Goal: Task Accomplishment & Management: Manage account settings

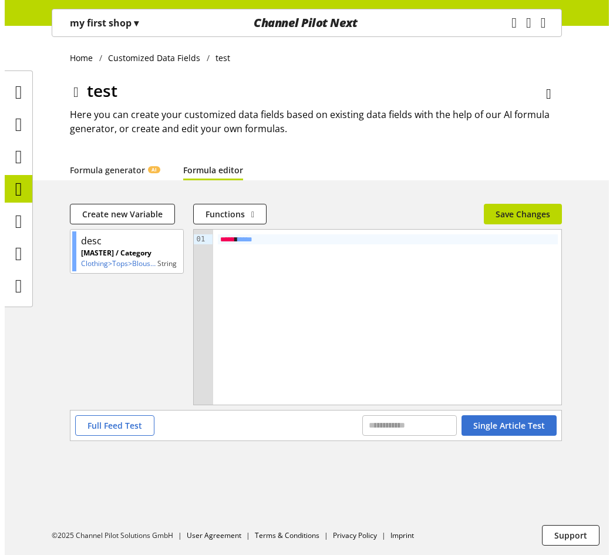
scroll to position [38, 0]
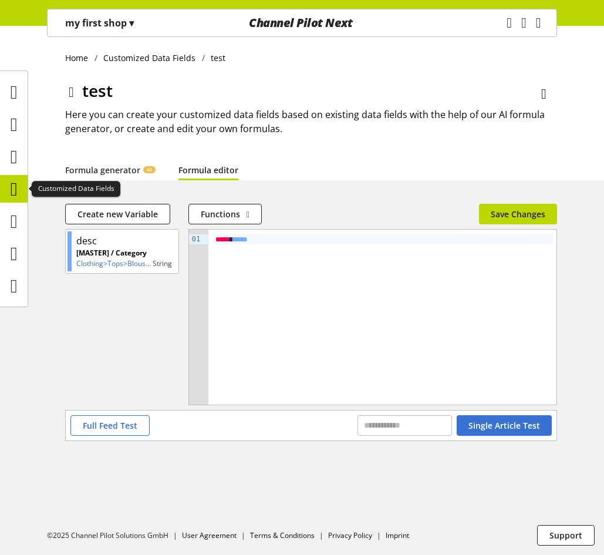
click at [15, 191] on icon at bounding box center [14, 188] width 7 height 23
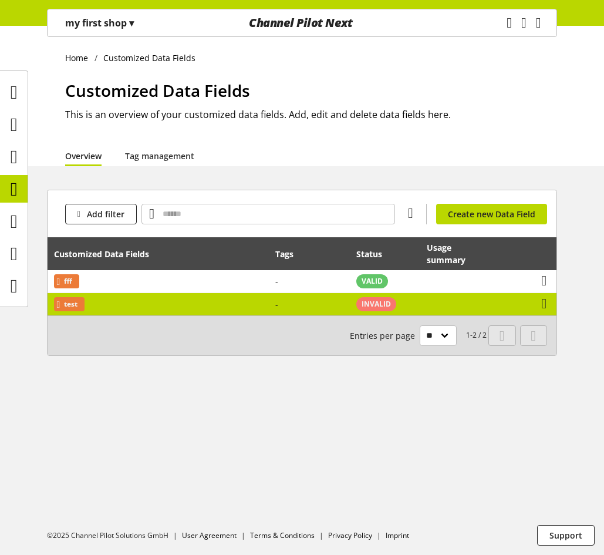
click at [241, 299] on td "test" at bounding box center [158, 304] width 221 height 22
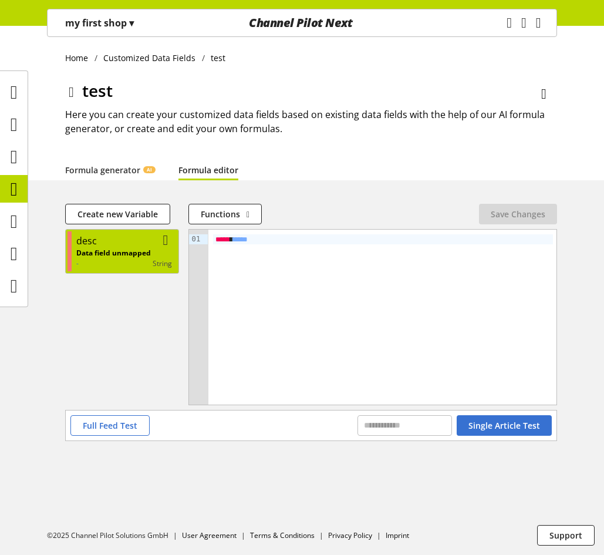
click at [141, 248] on p "Data field unmapped" at bounding box center [113, 253] width 75 height 11
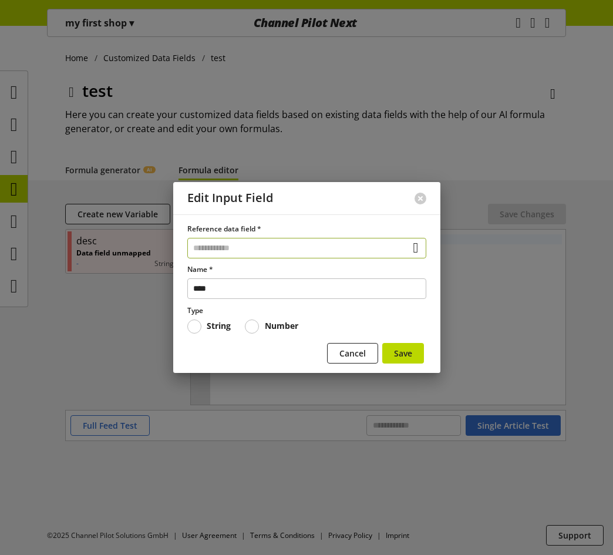
click at [242, 248] on input "text" at bounding box center [306, 248] width 239 height 21
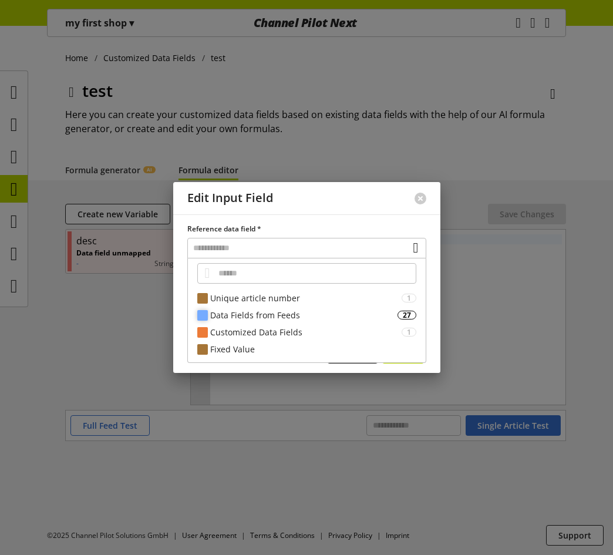
click at [269, 312] on div "Data Fields from Feeds" at bounding box center [303, 315] width 187 height 12
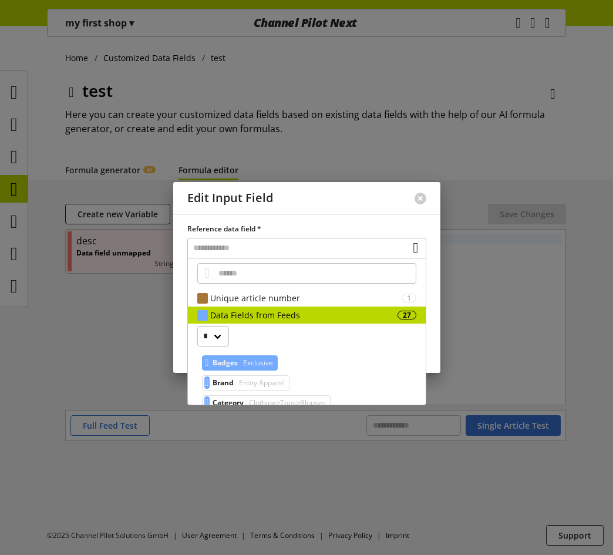
scroll to position [59, 0]
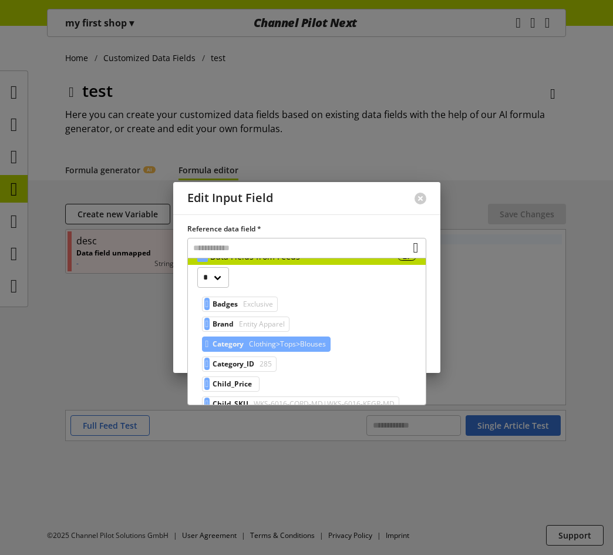
click at [278, 346] on span "Clothing>Tops>Blouses" at bounding box center [286, 344] width 79 height 14
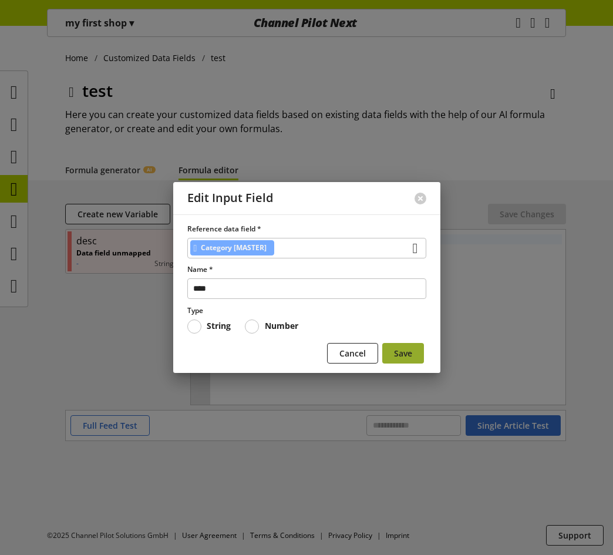
click at [405, 359] on span "Save" at bounding box center [403, 353] width 18 height 12
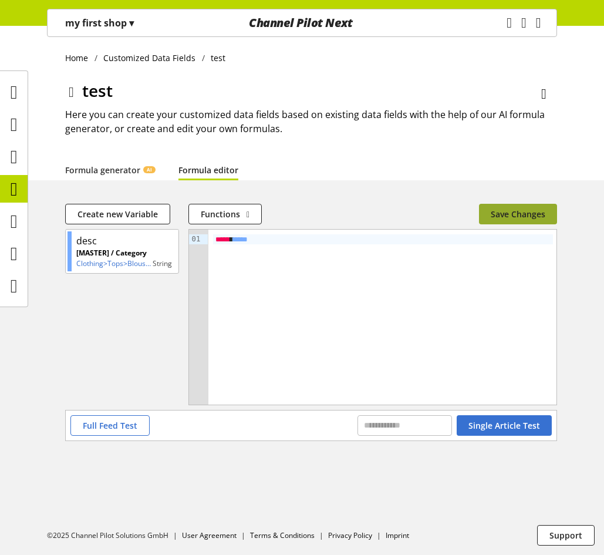
click at [500, 218] on span "Save Changes" at bounding box center [518, 214] width 55 height 12
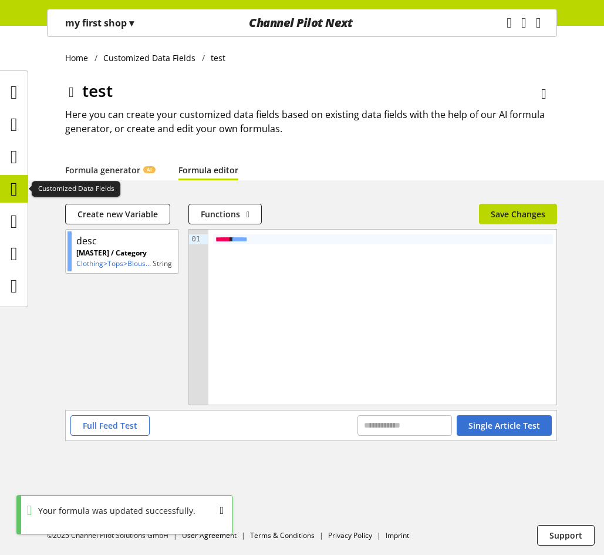
click at [12, 188] on icon at bounding box center [14, 188] width 7 height 23
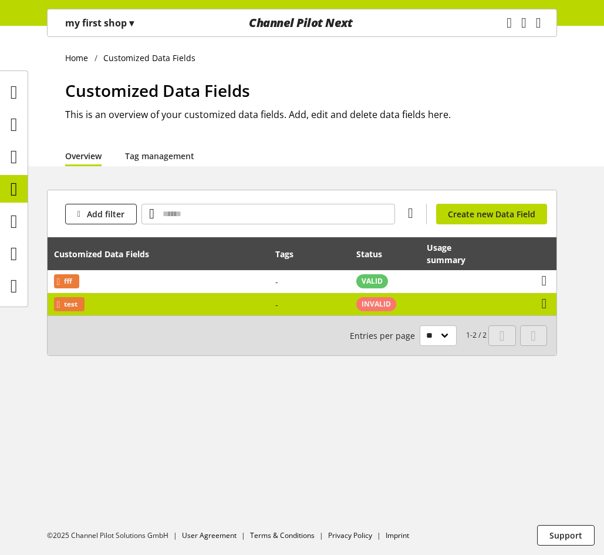
click at [179, 306] on td "test" at bounding box center [158, 304] width 221 height 22
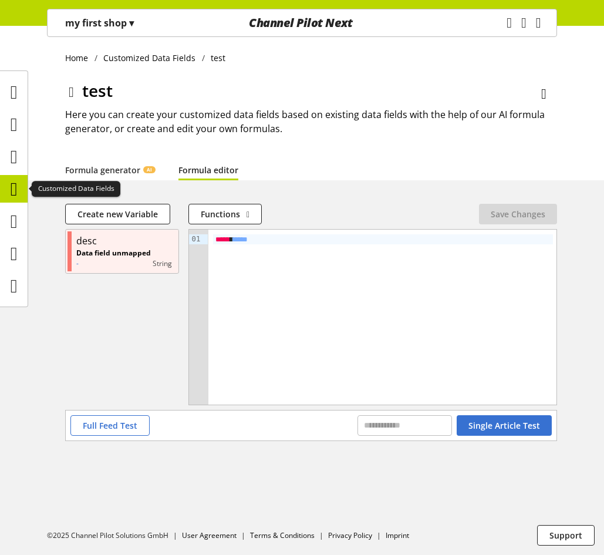
click at [15, 189] on icon at bounding box center [14, 188] width 7 height 23
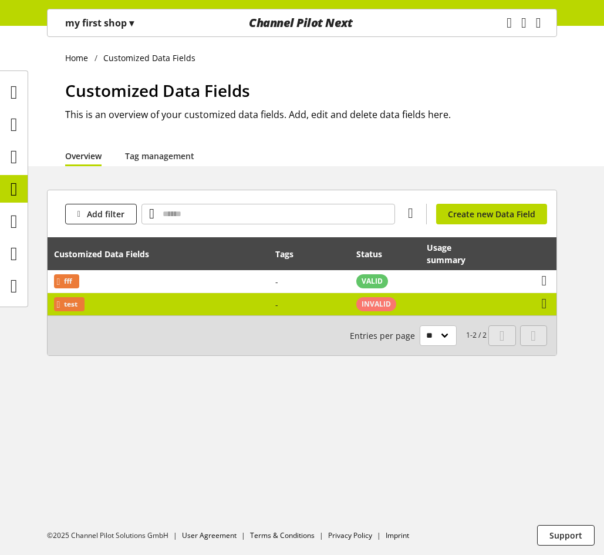
click at [215, 309] on td "test" at bounding box center [158, 304] width 221 height 22
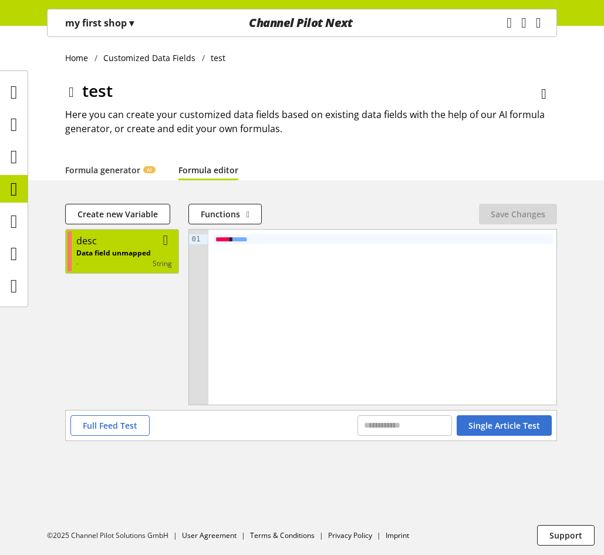
click at [126, 252] on p "Data field unmapped" at bounding box center [113, 253] width 75 height 11
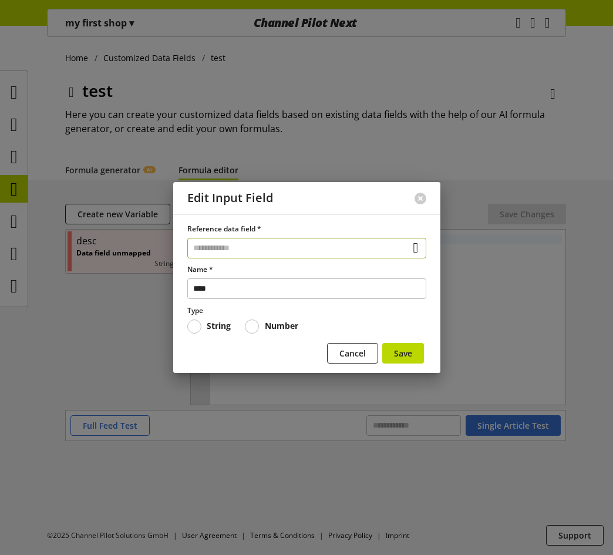
click at [262, 252] on input "text" at bounding box center [306, 248] width 239 height 21
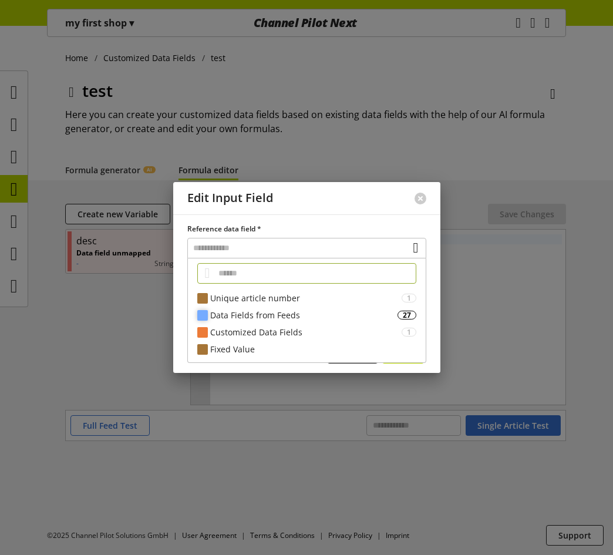
click at [260, 311] on div "Data Fields from Feeds" at bounding box center [303, 315] width 187 height 12
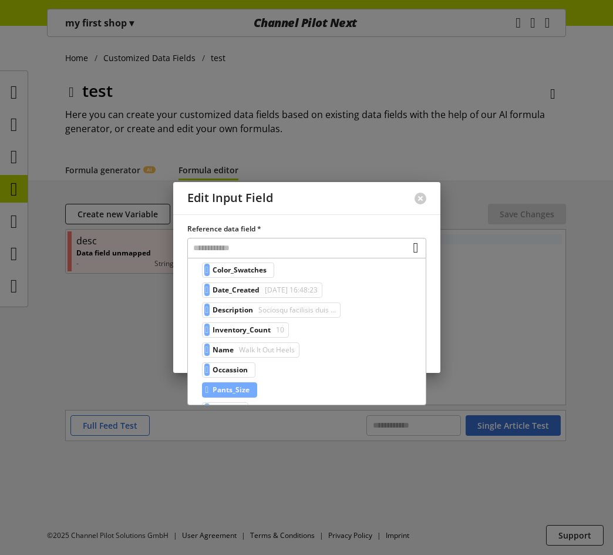
scroll to position [235, 0]
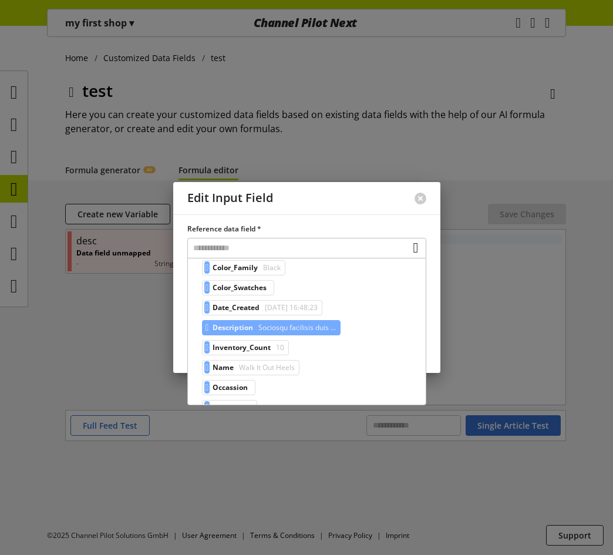
click at [261, 329] on div "Description Sociosqu facilisis duis ..." at bounding box center [271, 327] width 139 height 15
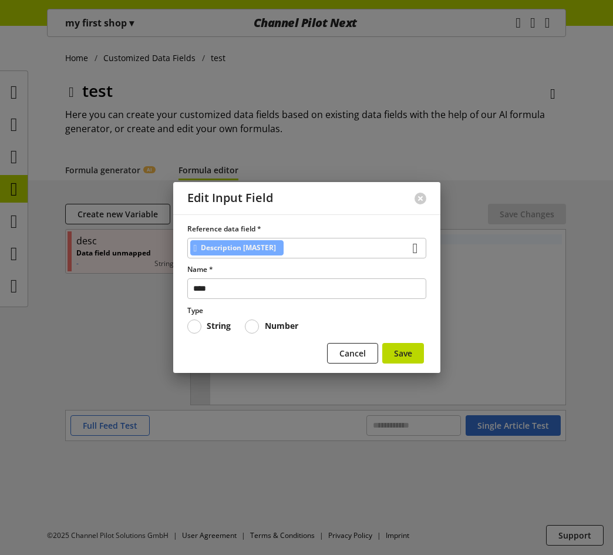
click at [383, 340] on form "Reference data field * Description [MASTER] Name * **** Type String Number Canc…" at bounding box center [306, 296] width 239 height 144
click at [397, 350] on span "Save" at bounding box center [403, 353] width 18 height 12
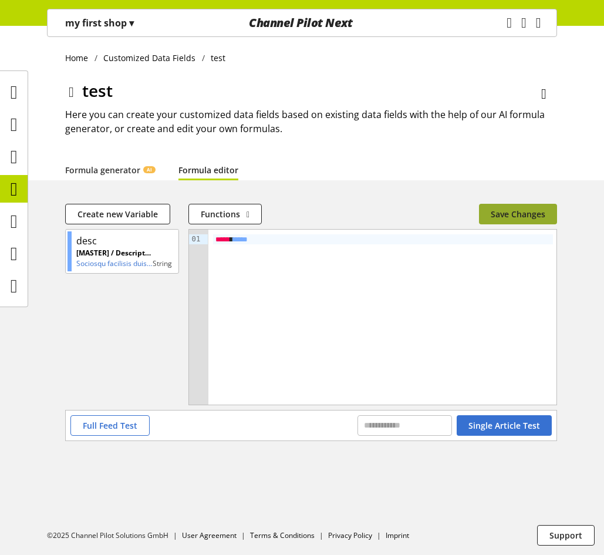
click at [527, 205] on button "Save Changes" at bounding box center [518, 214] width 78 height 21
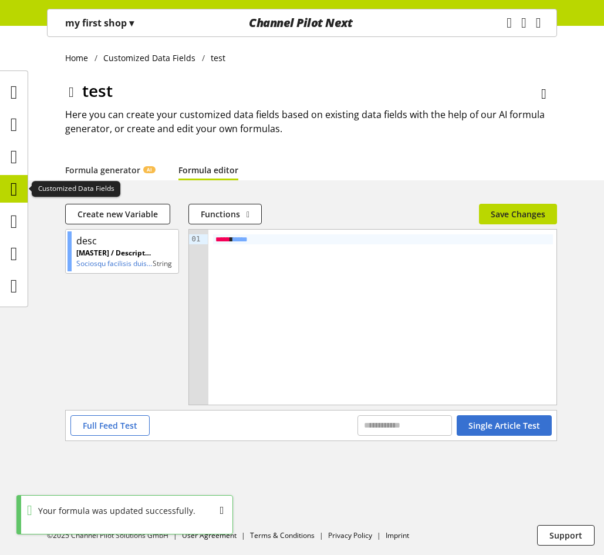
click at [18, 188] on icon at bounding box center [14, 188] width 7 height 23
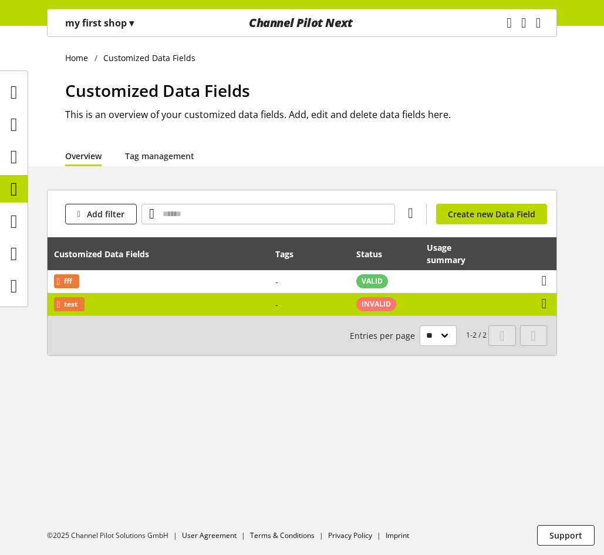
click at [168, 303] on td "test" at bounding box center [158, 304] width 221 height 22
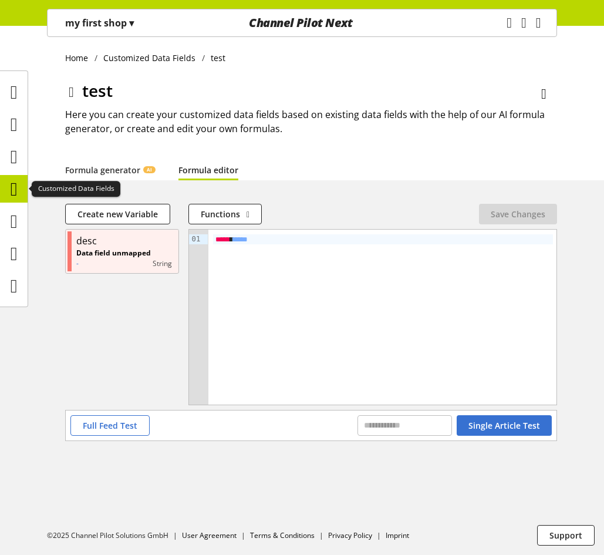
click at [11, 191] on icon at bounding box center [14, 188] width 7 height 23
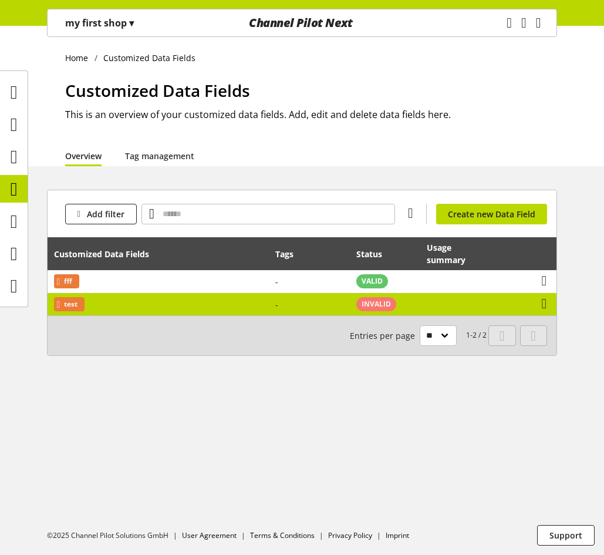
click at [306, 304] on td "-" at bounding box center [309, 304] width 81 height 22
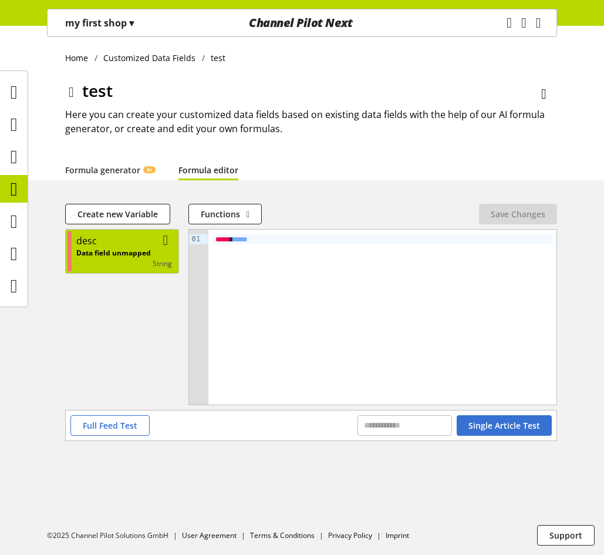
click at [124, 242] on div "desc" at bounding box center [124, 241] width 96 height 14
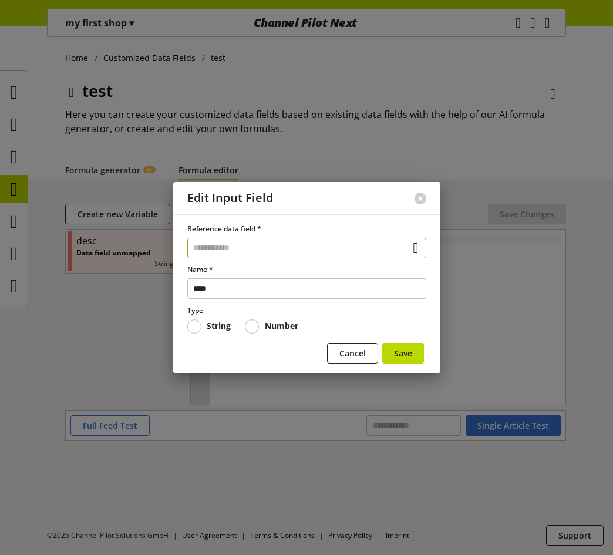
click at [211, 246] on input "text" at bounding box center [306, 248] width 239 height 21
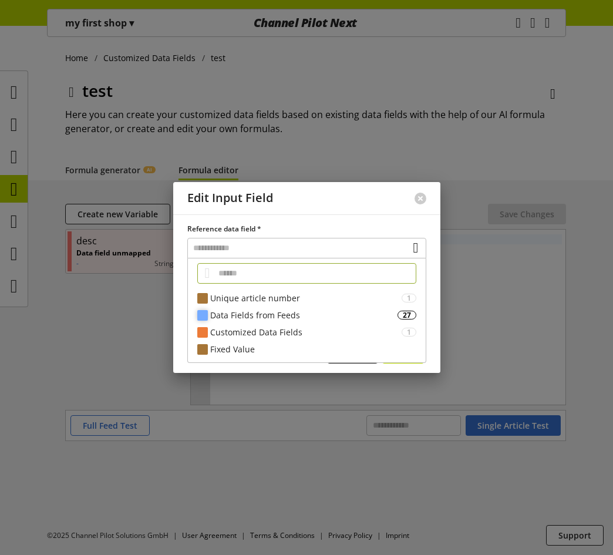
click at [227, 312] on div "Data Fields from Feeds" at bounding box center [303, 315] width 187 height 12
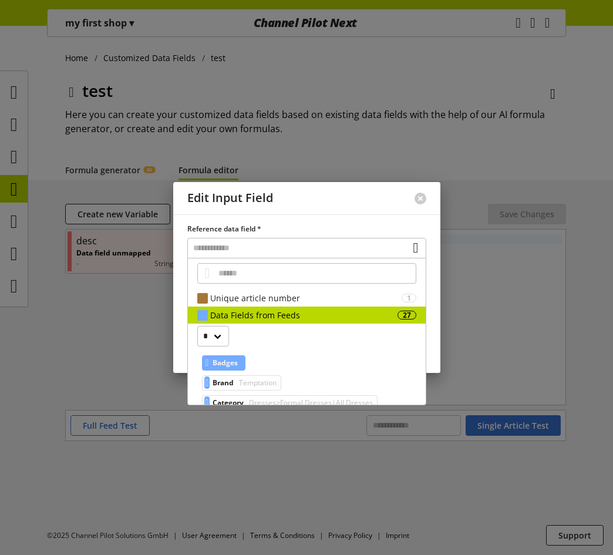
click at [222, 368] on span "Badges" at bounding box center [224, 363] width 25 height 14
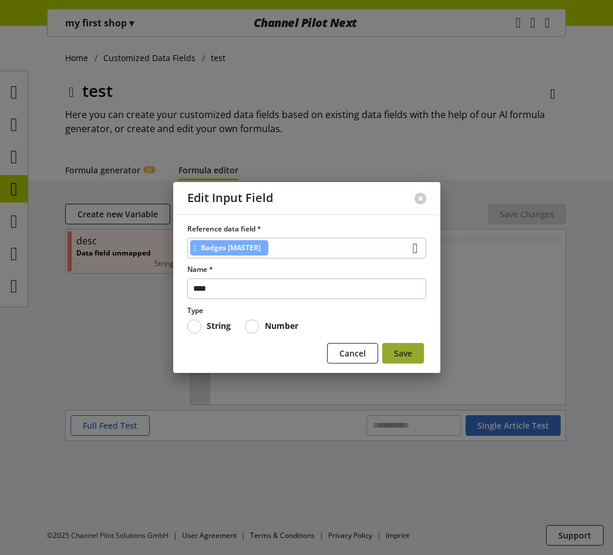
click at [411, 356] on span "Save" at bounding box center [403, 353] width 18 height 12
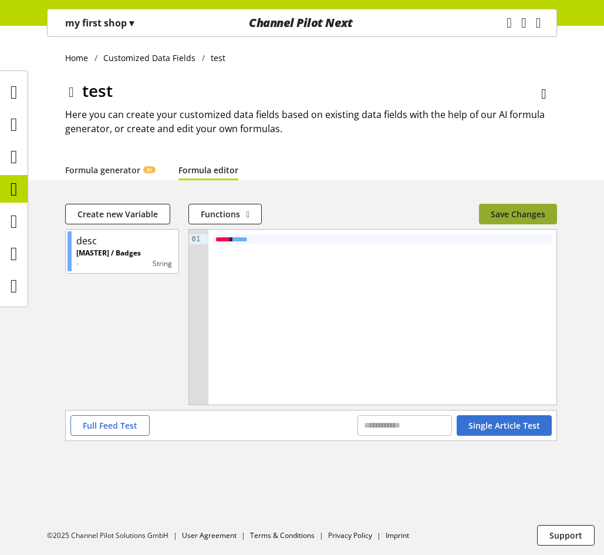
click at [505, 212] on span "Save Changes" at bounding box center [518, 214] width 55 height 12
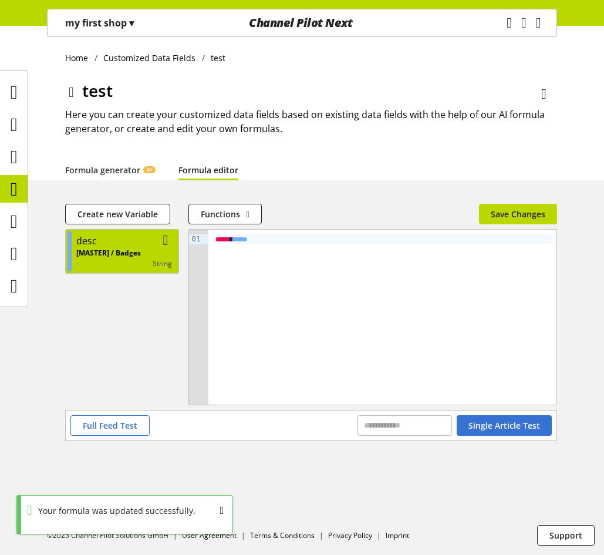
click at [119, 258] on p "[MASTER] / Badges" at bounding box center [108, 253] width 65 height 11
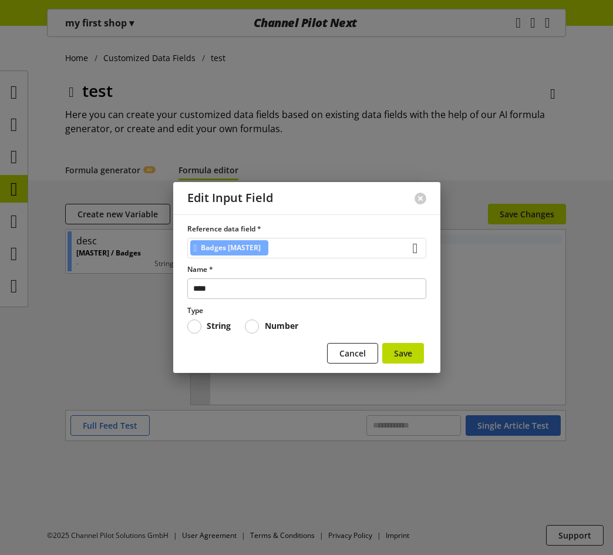
click at [269, 248] on div "Badges [MASTER]" at bounding box center [229, 247] width 79 height 15
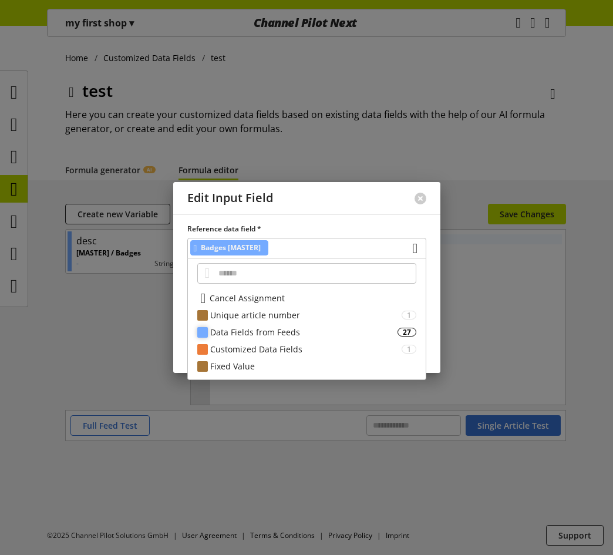
click at [289, 331] on div "Data Fields from Feeds" at bounding box center [303, 332] width 187 height 12
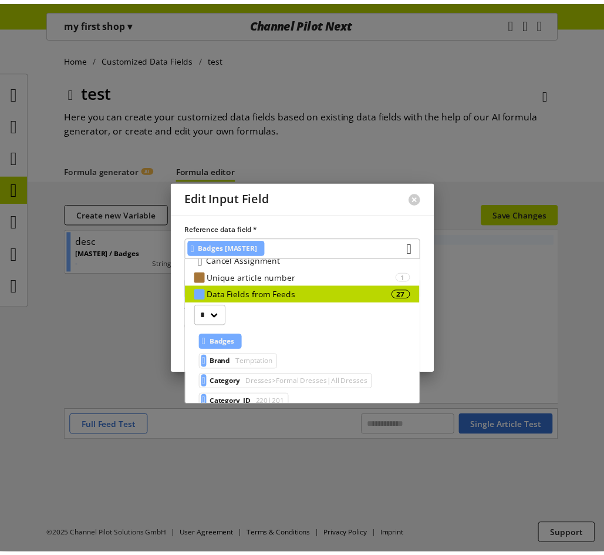
scroll to position [59, 0]
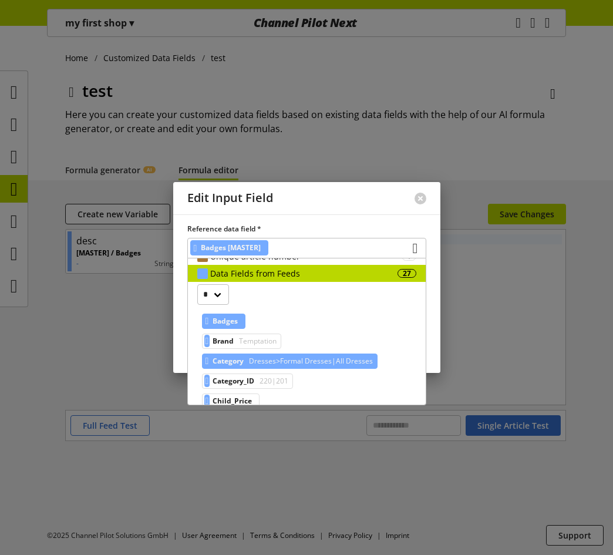
click at [276, 362] on span "Dresses>Formal Dresses|All Dresses" at bounding box center [310, 361] width 126 height 14
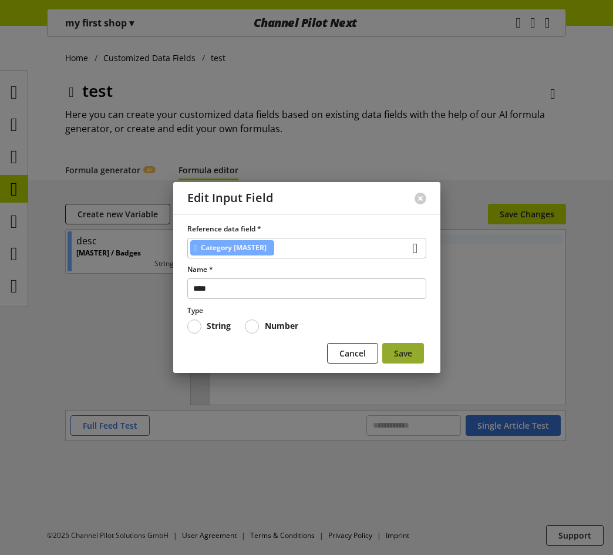
click at [412, 350] on button "Save" at bounding box center [403, 353] width 42 height 21
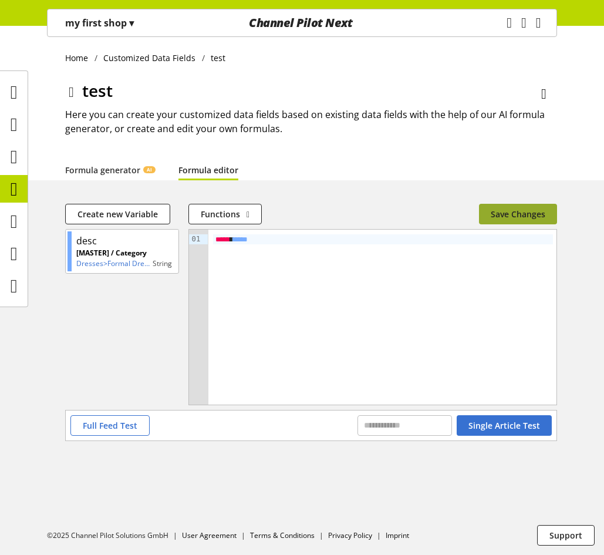
click at [516, 221] on button "Save Changes" at bounding box center [518, 214] width 78 height 21
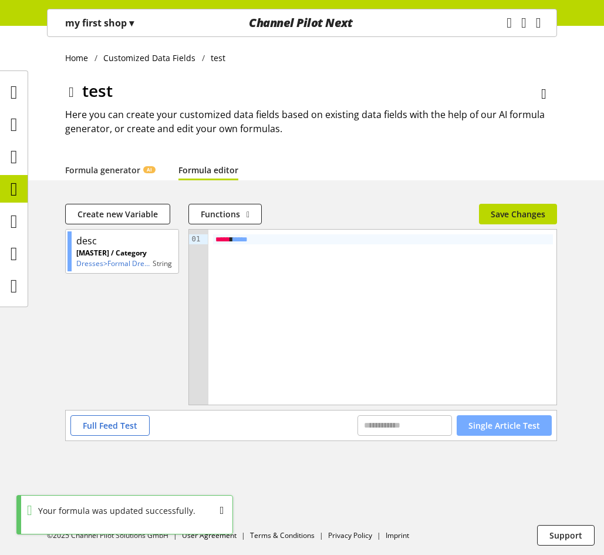
click at [539, 428] on span "Single Article Test" at bounding box center [504, 425] width 72 height 12
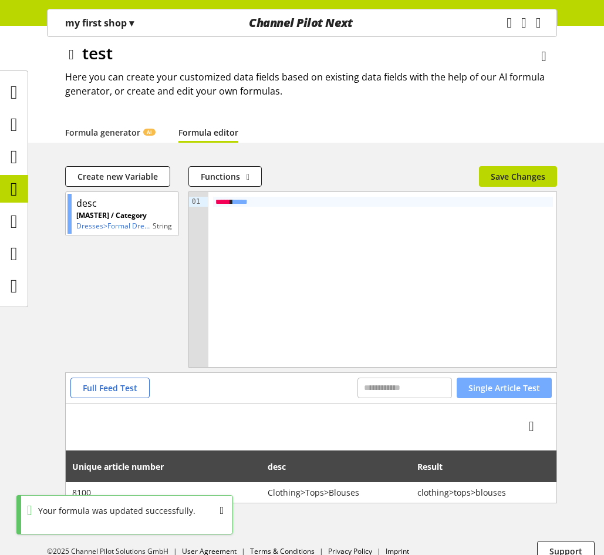
scroll to position [53, 0]
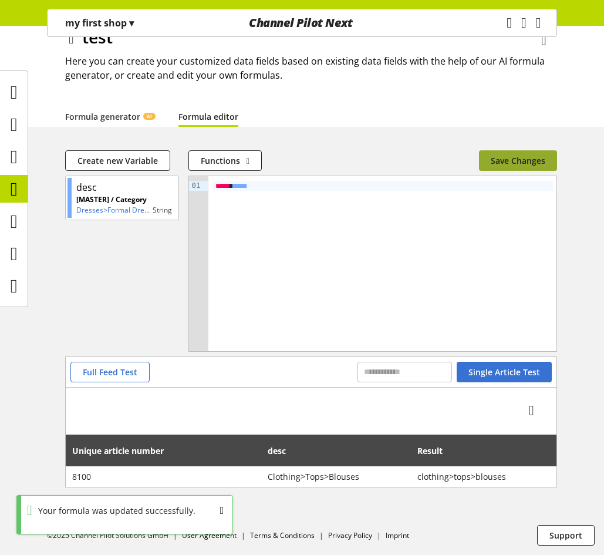
click at [527, 151] on button "Save Changes" at bounding box center [518, 160] width 78 height 21
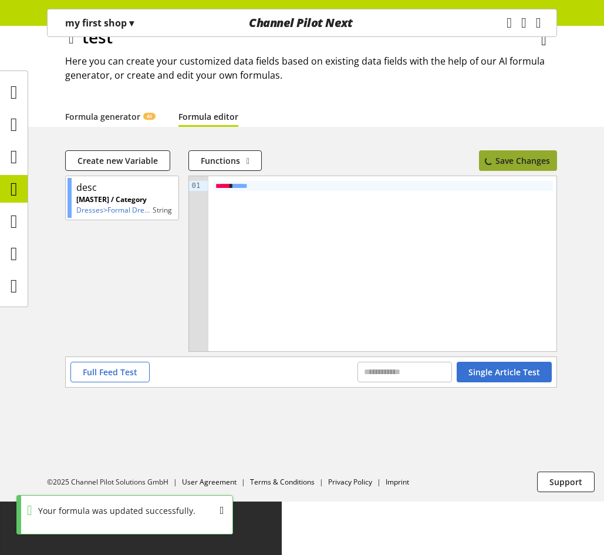
scroll to position [0, 0]
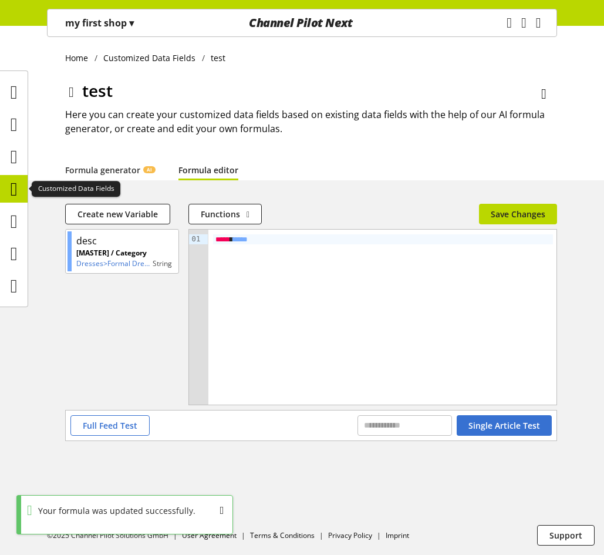
click at [24, 186] on div at bounding box center [14, 189] width 28 height 28
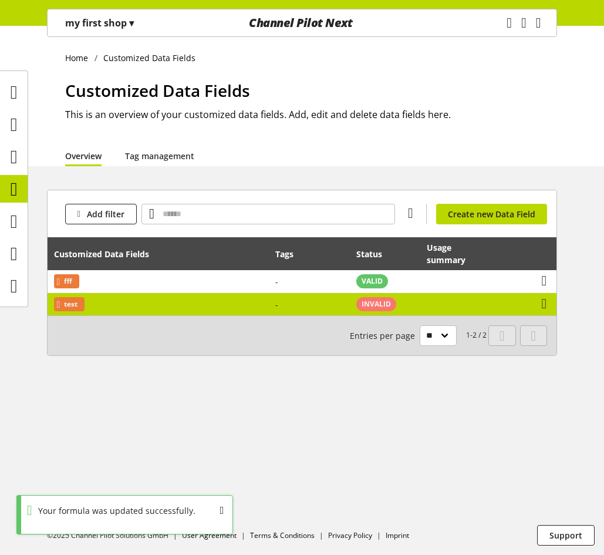
click at [139, 297] on td "test" at bounding box center [158, 304] width 221 height 22
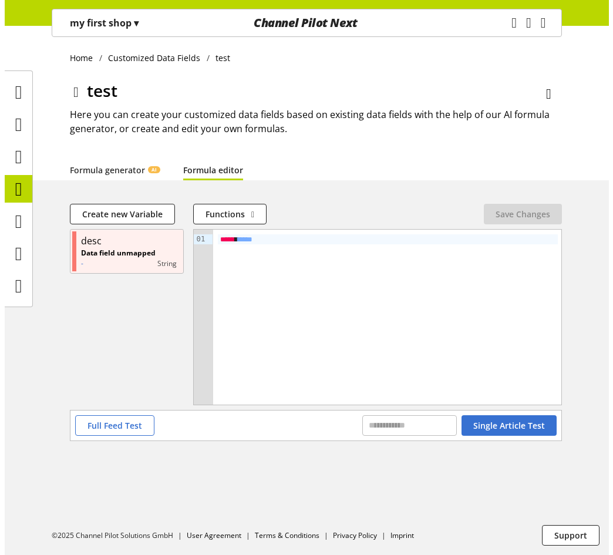
scroll to position [38, 0]
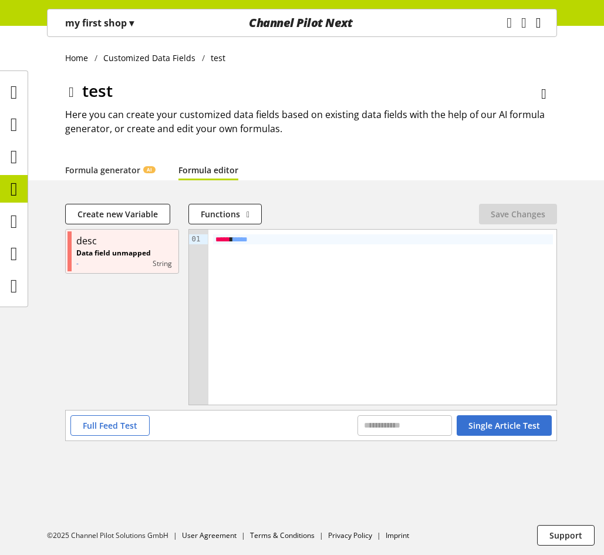
click at [538, 19] on icon "main navigation" at bounding box center [538, 22] width 5 height 21
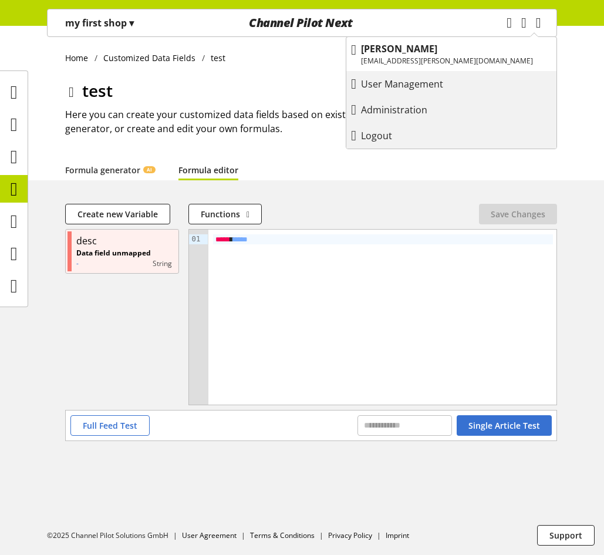
click at [478, 125] on link "Logout" at bounding box center [451, 136] width 210 height 26
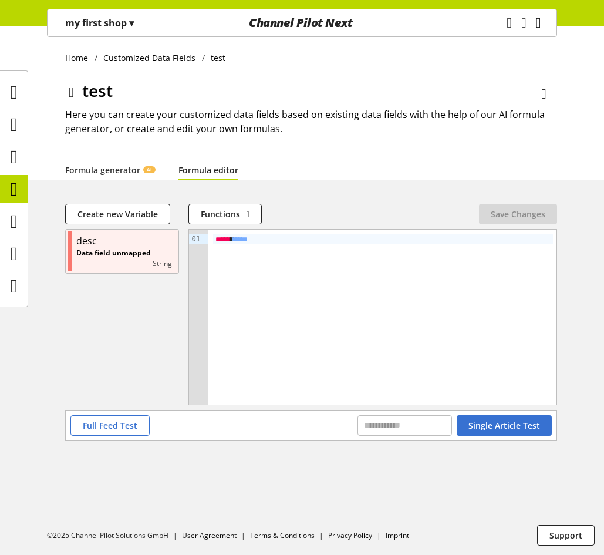
click at [536, 24] on icon "main navigation" at bounding box center [538, 22] width 5 height 21
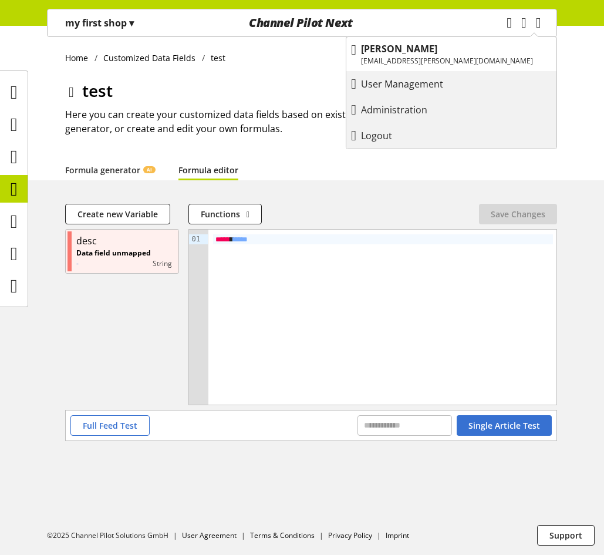
click at [416, 135] on p "Logout" at bounding box center [388, 136] width 55 height 14
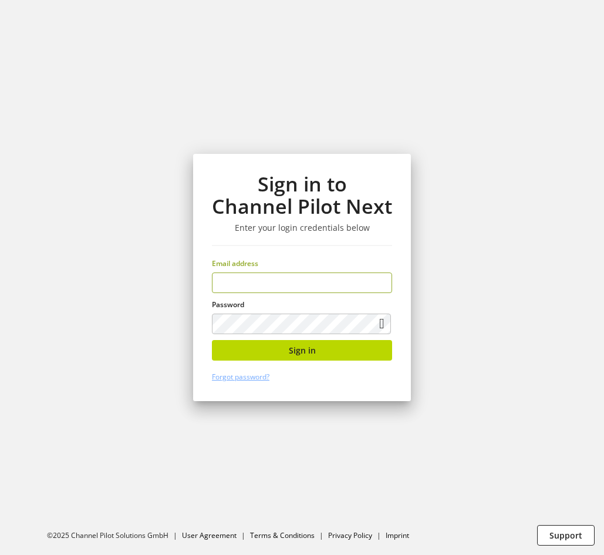
type input "**********"
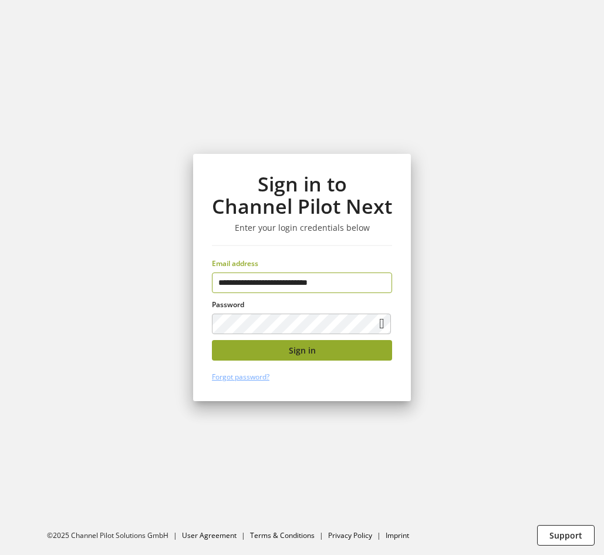
click at [346, 354] on button "Sign in" at bounding box center [302, 350] width 180 height 21
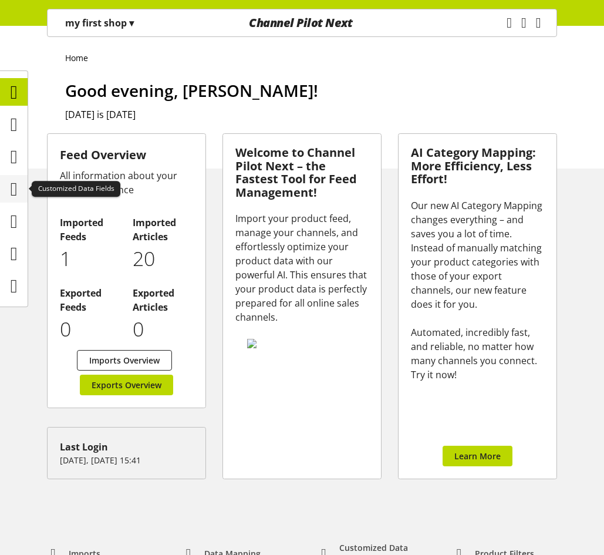
click at [18, 188] on icon at bounding box center [14, 188] width 7 height 23
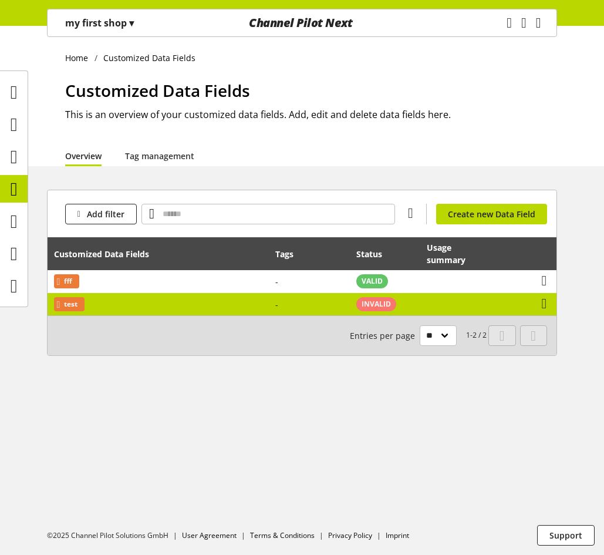
click at [139, 313] on td "test" at bounding box center [158, 304] width 221 height 22
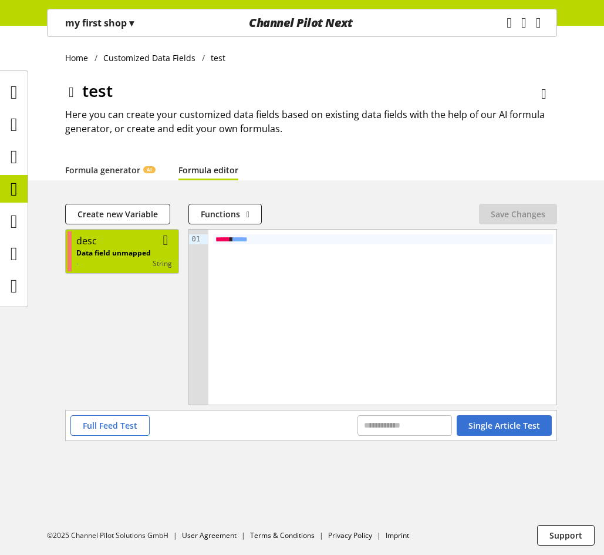
click at [122, 253] on p "Data field unmapped" at bounding box center [113, 253] width 75 height 11
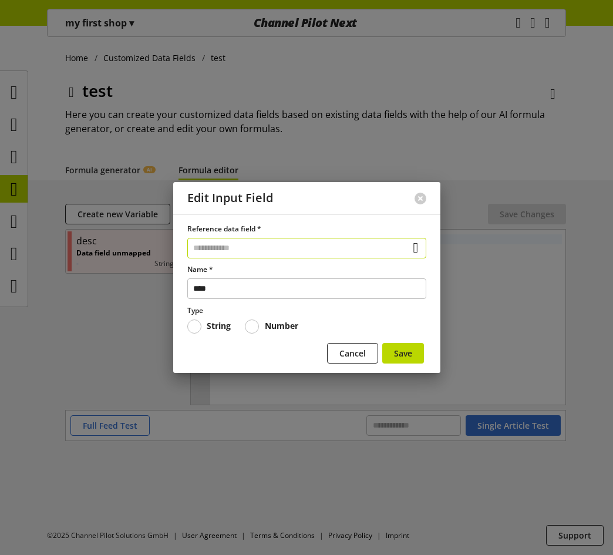
click at [214, 249] on input "text" at bounding box center [306, 248] width 239 height 21
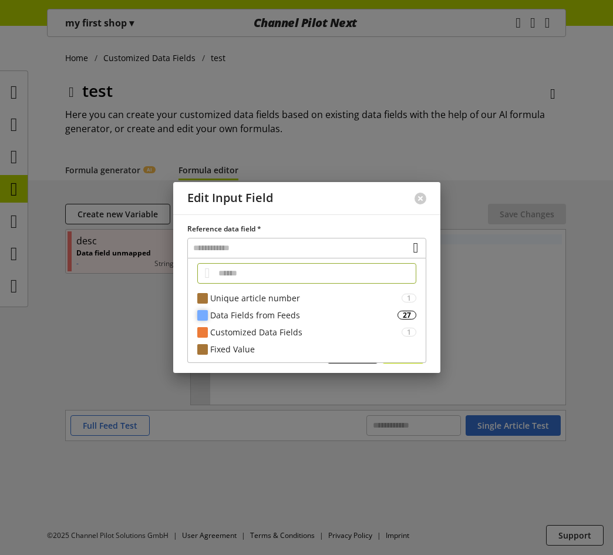
click at [237, 320] on div "Data Fields from Feeds" at bounding box center [303, 315] width 187 height 12
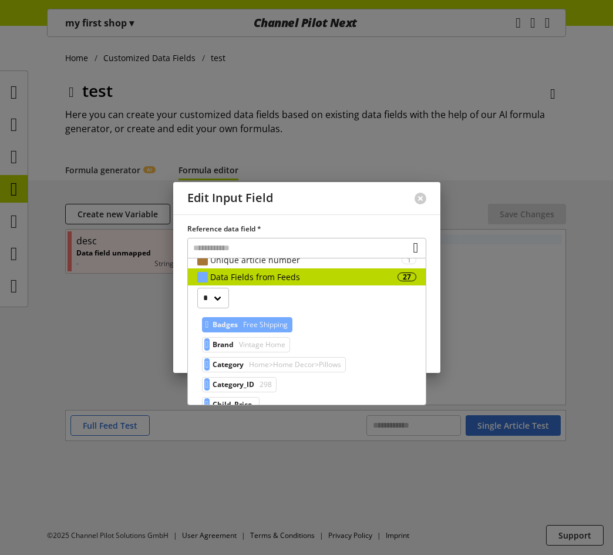
scroll to position [59, 0]
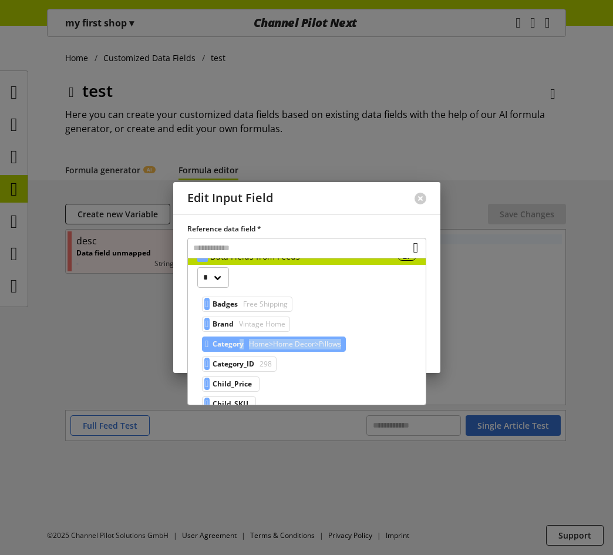
drag, startPoint x: 247, startPoint y: 355, endPoint x: 247, endPoint y: 345, distance: 10.0
type textarea "**********"
click at [247, 345] on div "Badges Free Shipping Brand Vintage Home Category Home>Home Decor>Pillows Catego…" at bounding box center [271, 495] width 149 height 403
click at [238, 342] on span "Category" at bounding box center [227, 344] width 31 height 14
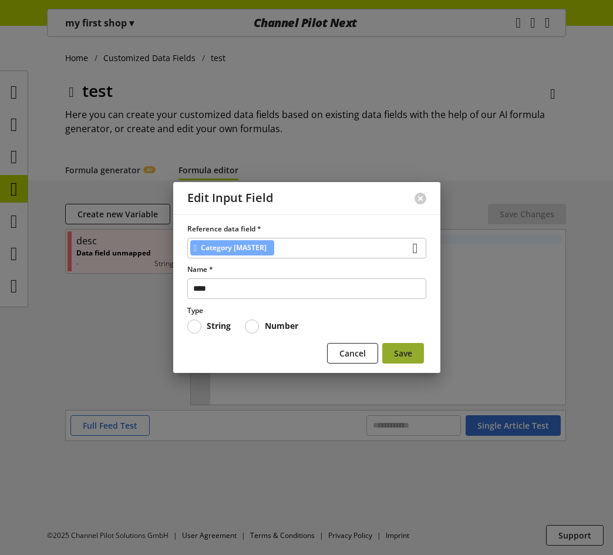
click at [407, 355] on span "Save" at bounding box center [403, 353] width 18 height 12
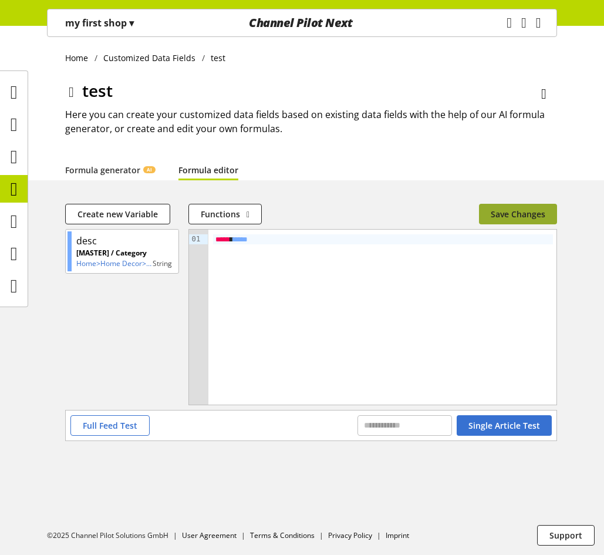
click at [515, 211] on span "Save Changes" at bounding box center [518, 214] width 55 height 12
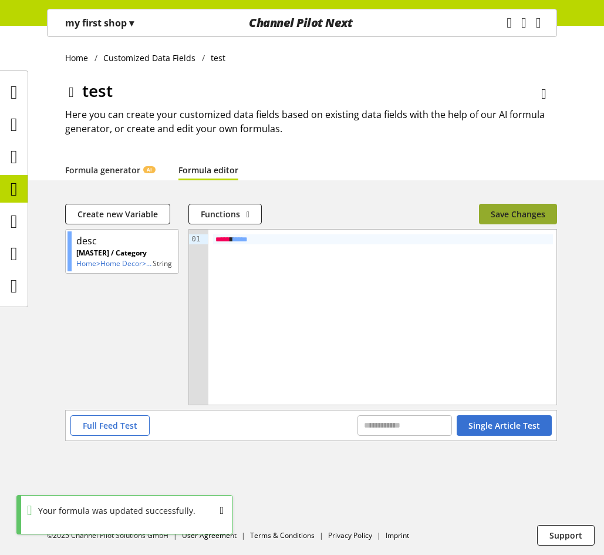
click at [505, 210] on span "Save Changes" at bounding box center [518, 214] width 55 height 12
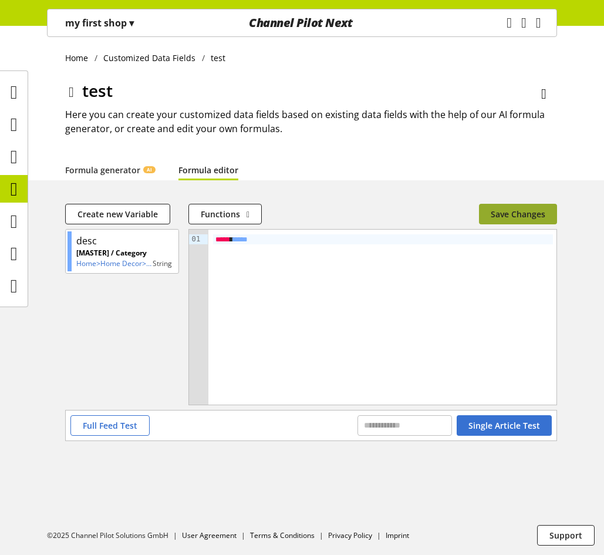
click at [511, 212] on span "Save Changes" at bounding box center [518, 214] width 55 height 12
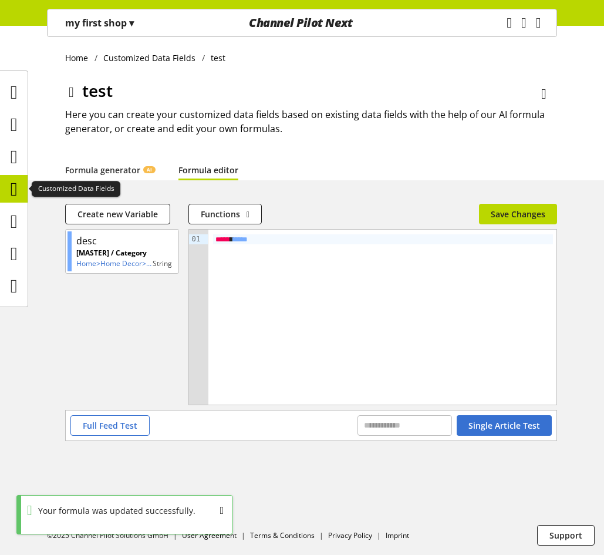
click at [15, 193] on icon at bounding box center [14, 188] width 7 height 23
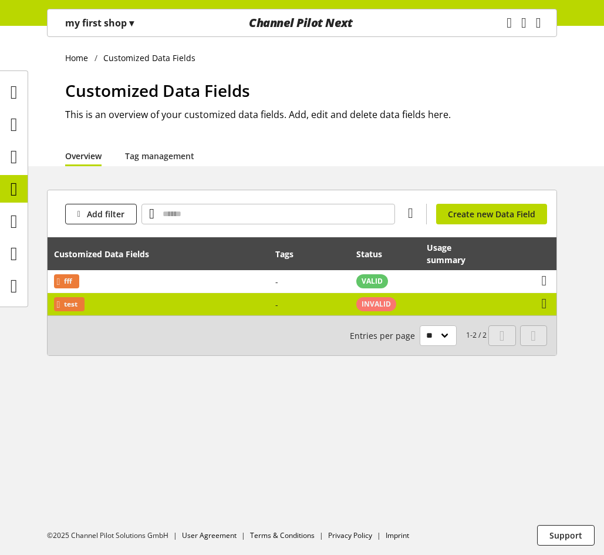
click at [321, 306] on td "-" at bounding box center [309, 304] width 81 height 22
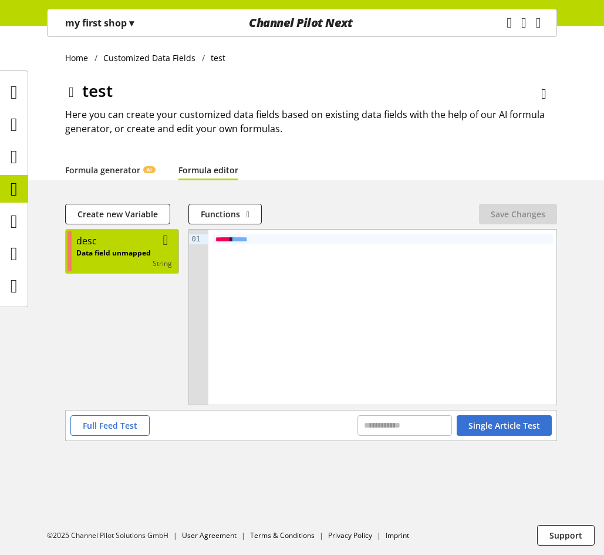
click at [129, 243] on div "desc" at bounding box center [124, 241] width 96 height 14
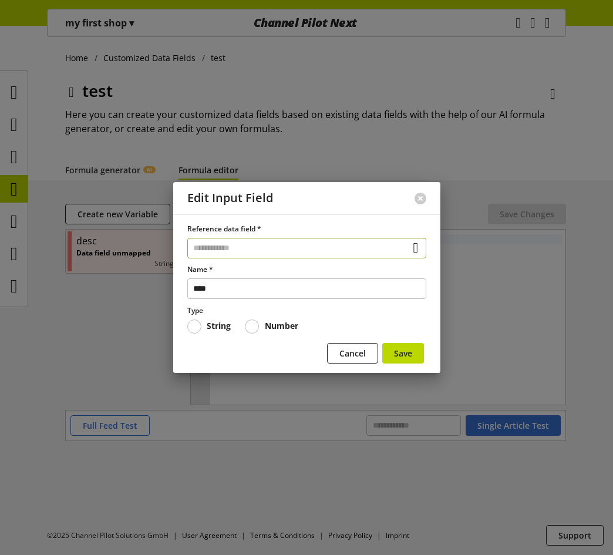
click at [261, 247] on input "text" at bounding box center [306, 248] width 239 height 21
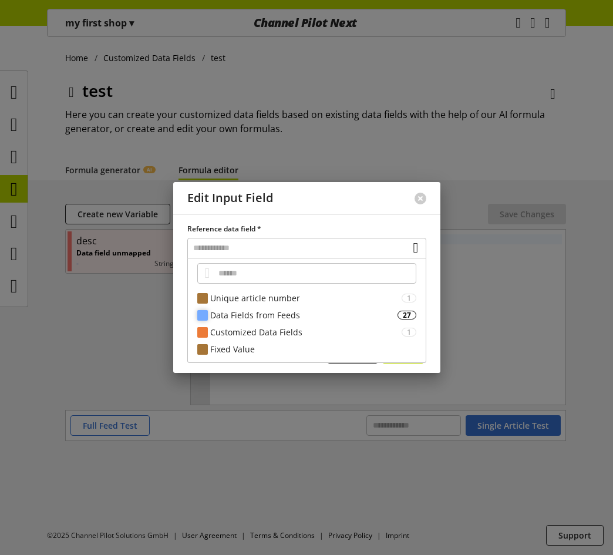
click at [251, 318] on div "Data Fields from Feeds" at bounding box center [303, 315] width 187 height 12
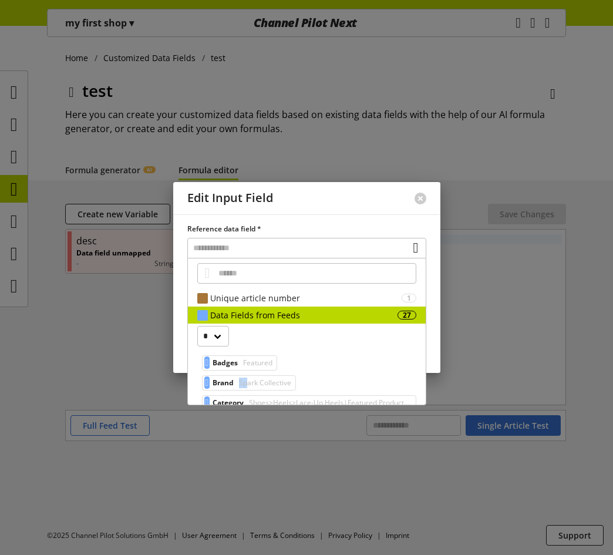
drag, startPoint x: 243, startPoint y: 378, endPoint x: 255, endPoint y: 386, distance: 14.5
click at [255, 386] on span "Spark Collective" at bounding box center [264, 383] width 55 height 14
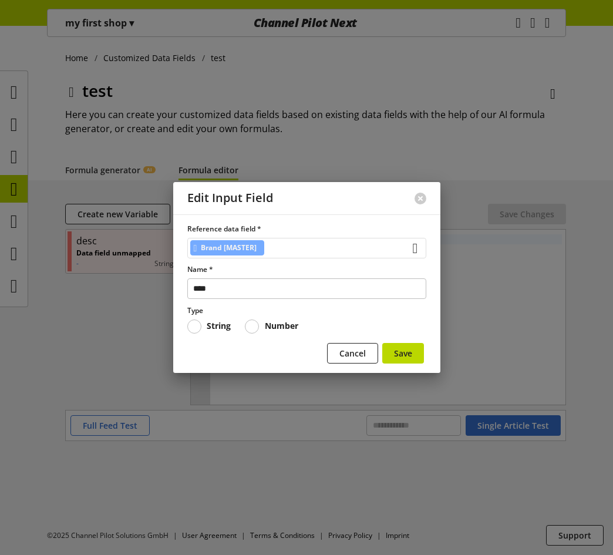
click at [248, 257] on div "Brand [MASTER]" at bounding box center [306, 248] width 239 height 21
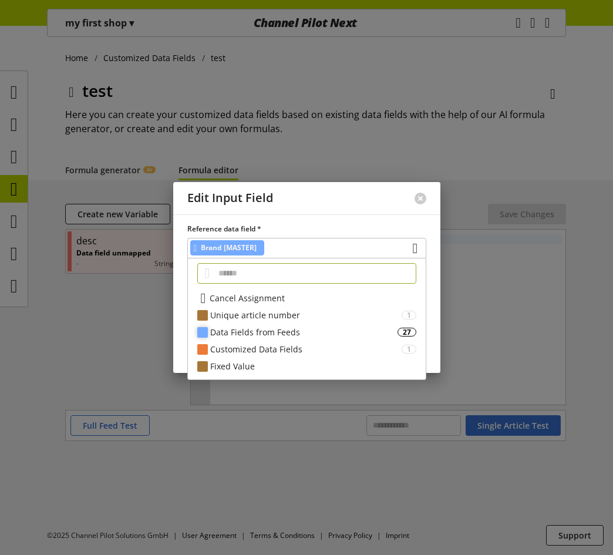
click at [291, 330] on div "Data Fields from Feeds" at bounding box center [303, 332] width 187 height 12
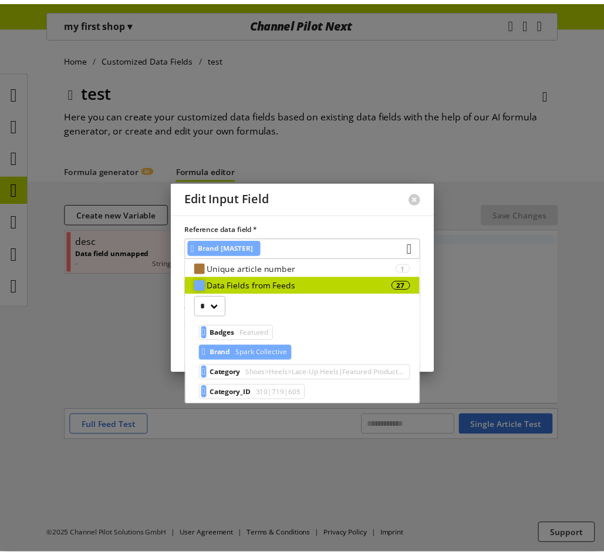
scroll to position [117, 0]
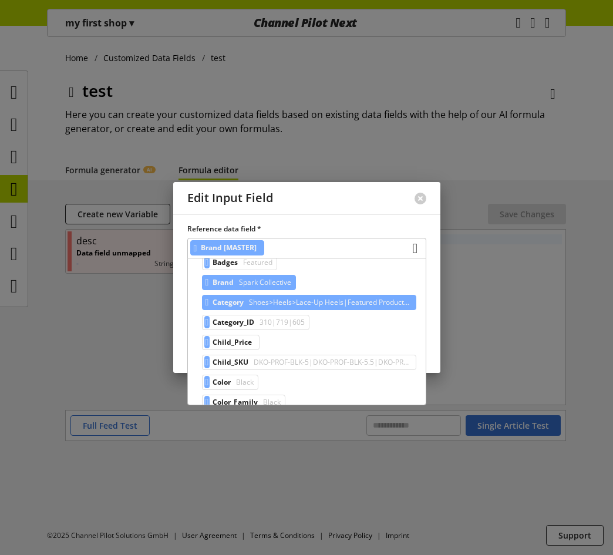
click at [280, 305] on span "Shoes>Heels>Lace-Up Heels|Featured Products|Shoes On Sale" at bounding box center [329, 302] width 164 height 14
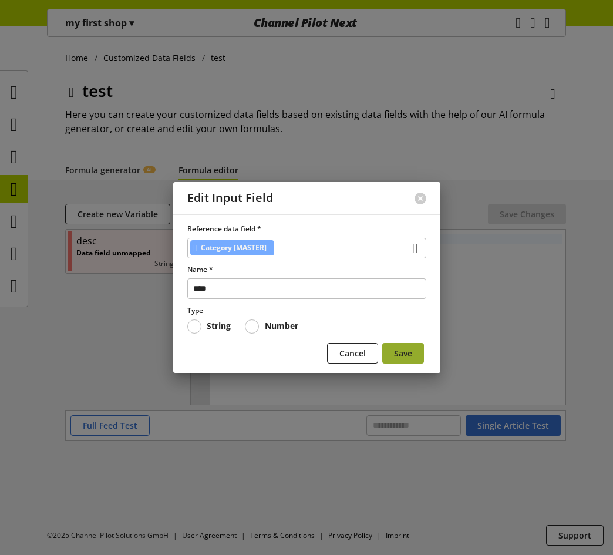
click at [395, 347] on span "Save" at bounding box center [403, 353] width 18 height 12
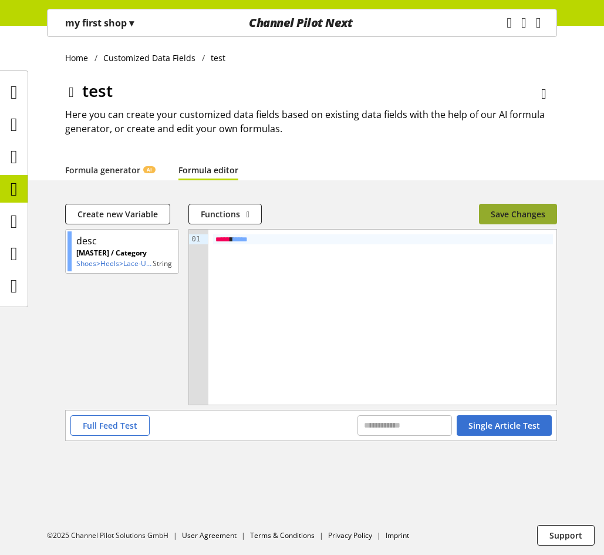
click at [505, 224] on div "Create new Variable Functions abs avg base64_decode base64_encode capitalize ca…" at bounding box center [311, 216] width 492 height 25
click at [512, 206] on button "Save Changes" at bounding box center [518, 214] width 78 height 21
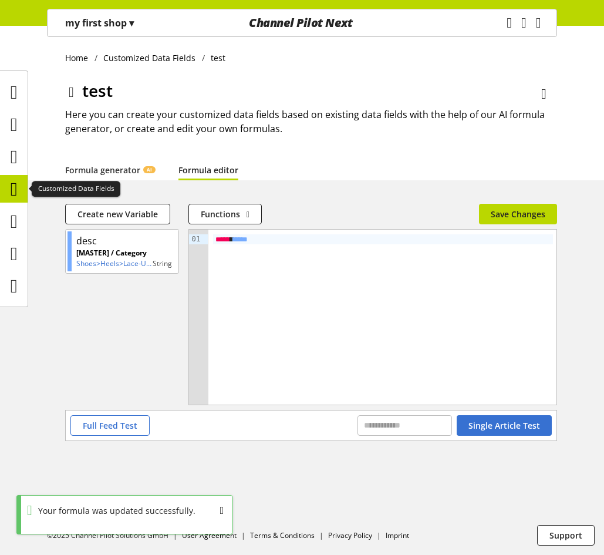
click at [18, 193] on icon at bounding box center [14, 188] width 7 height 23
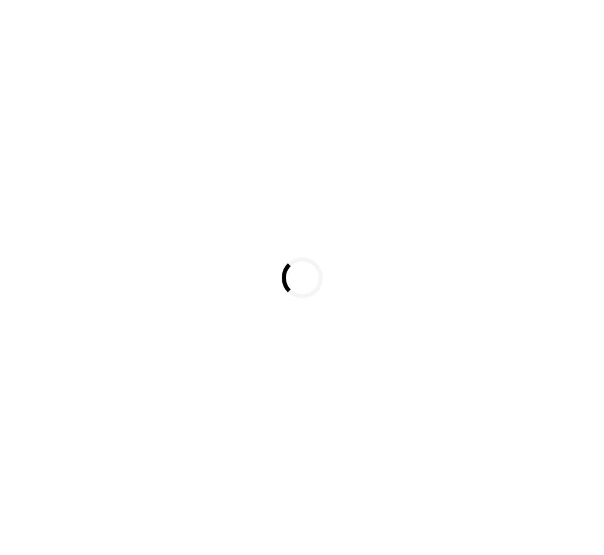
scroll to position [38, 0]
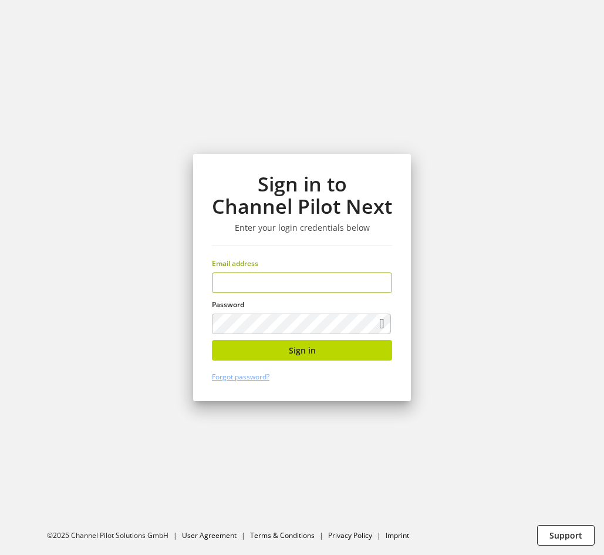
type input "**********"
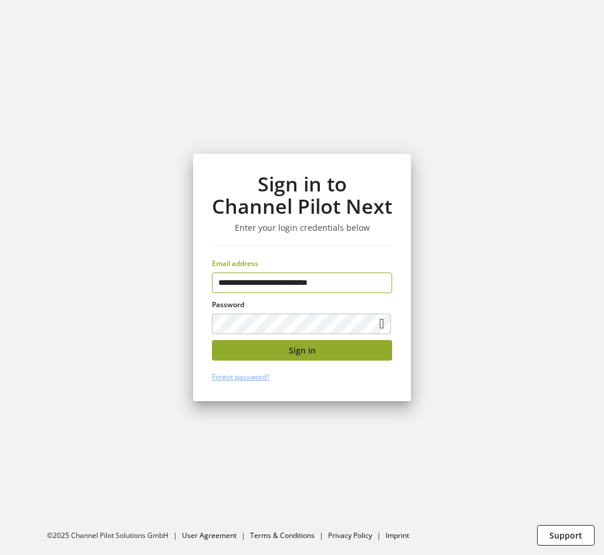
click at [353, 347] on button "Sign in" at bounding box center [302, 350] width 180 height 21
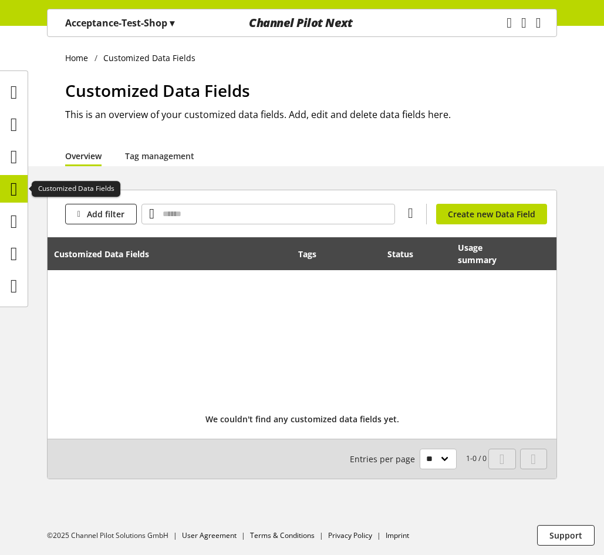
click at [15, 182] on icon at bounding box center [14, 188] width 7 height 23
click at [147, 20] on p "Acceptance-Test-Shop ▾" at bounding box center [119, 23] width 109 height 14
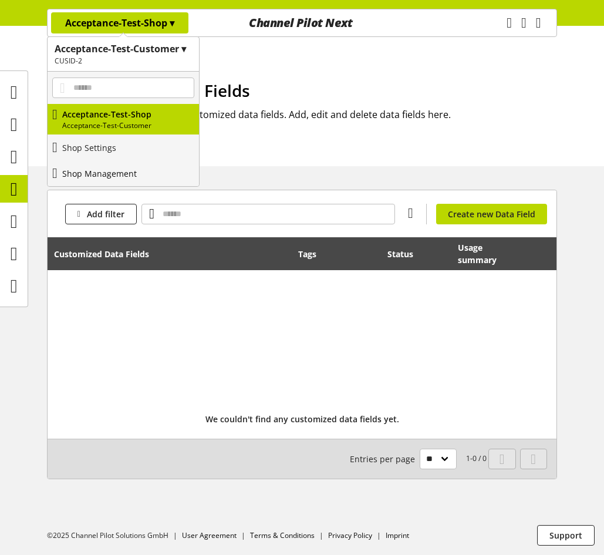
click at [122, 166] on link "Shop Management" at bounding box center [123, 173] width 151 height 26
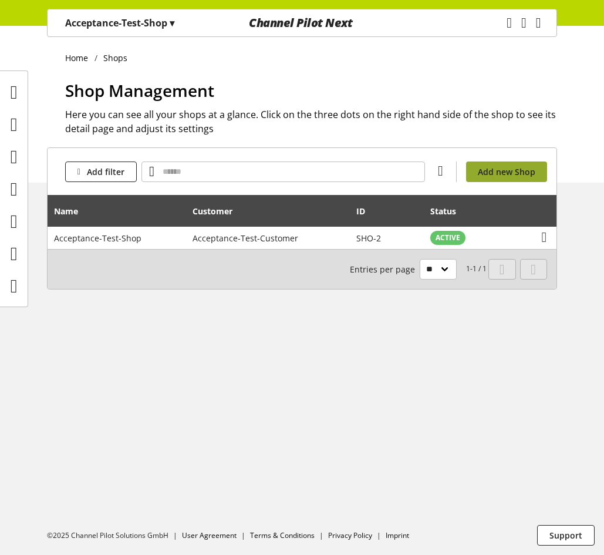
click at [510, 170] on span "Add new Shop" at bounding box center [507, 172] width 58 height 12
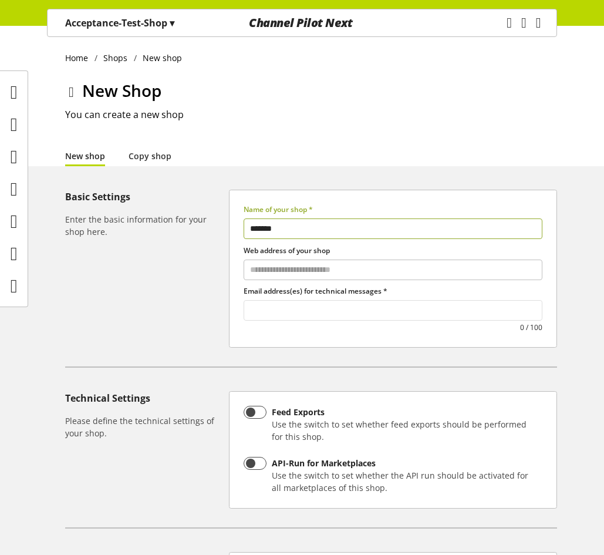
type input "*******"
click at [401, 317] on input "text" at bounding box center [393, 310] width 298 height 16
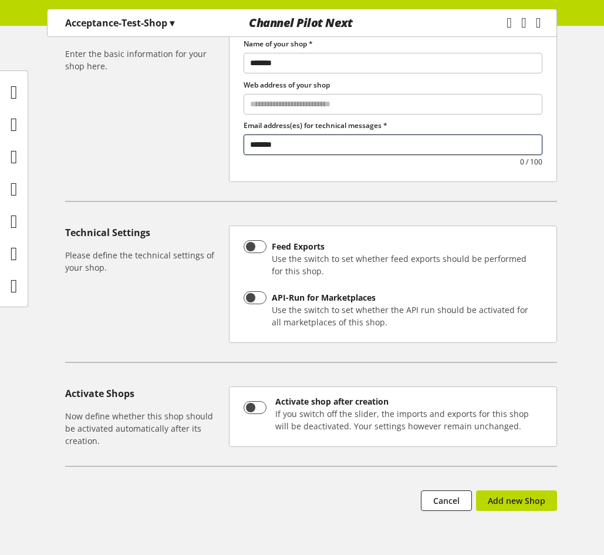
scroll to position [176, 0]
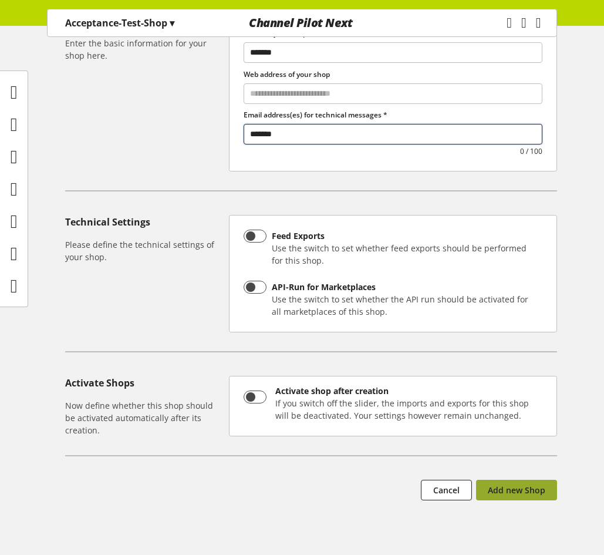
type input "*******"
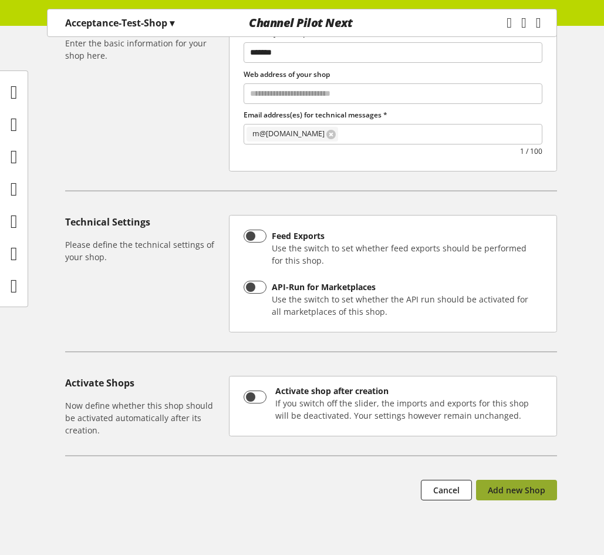
click at [501, 483] on button "Add new Shop" at bounding box center [516, 490] width 81 height 21
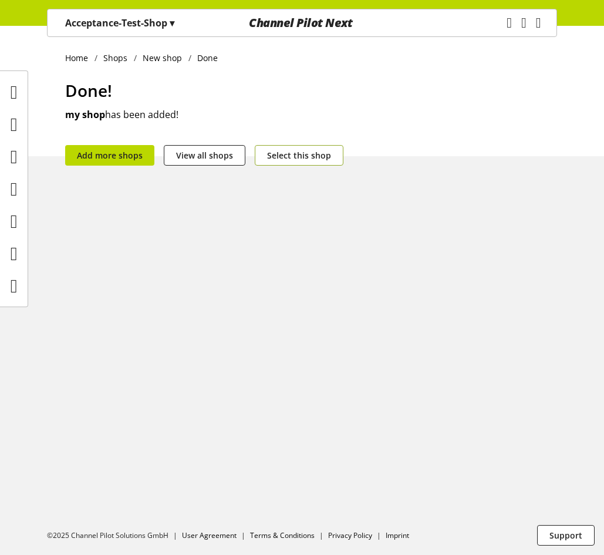
click at [298, 157] on span "Select this shop" at bounding box center [299, 155] width 64 height 12
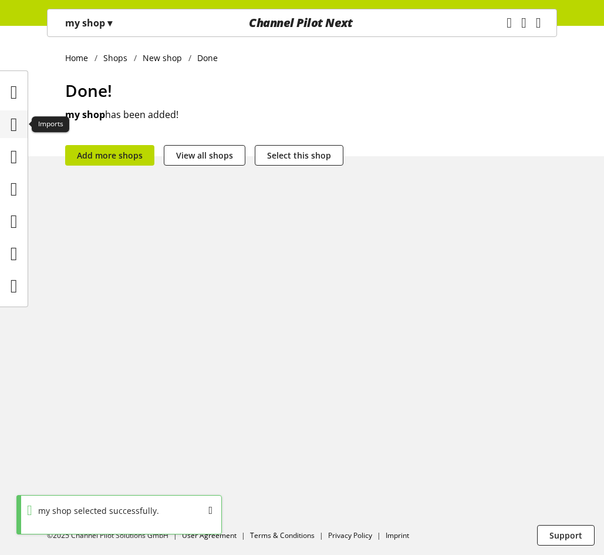
click at [18, 115] on icon at bounding box center [14, 124] width 7 height 23
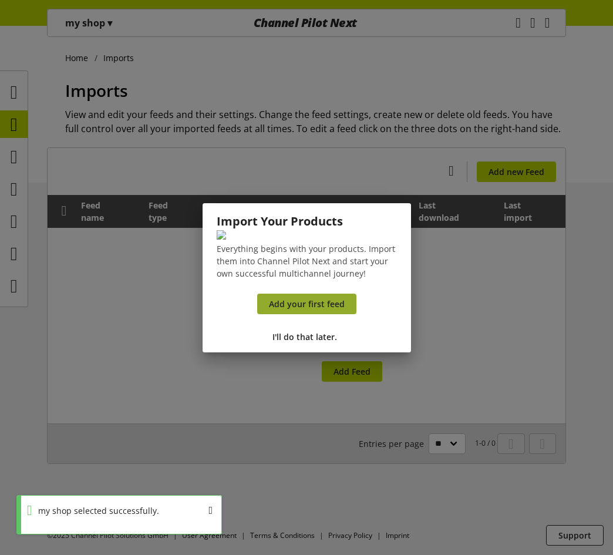
click at [312, 310] on span "Add your first feed" at bounding box center [307, 304] width 76 height 12
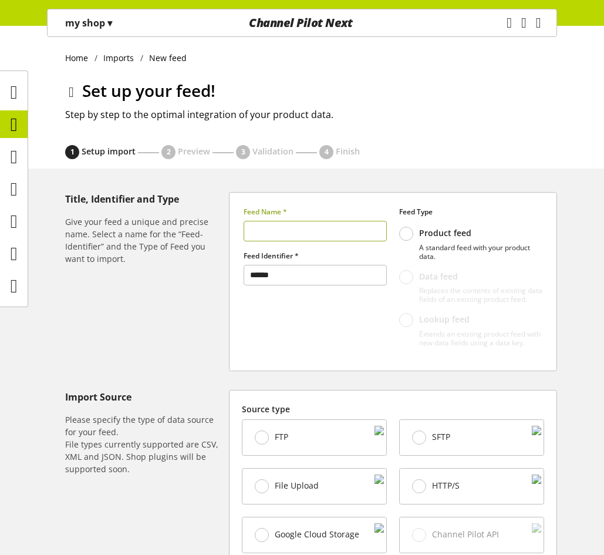
click at [341, 232] on input "text" at bounding box center [315, 231] width 143 height 21
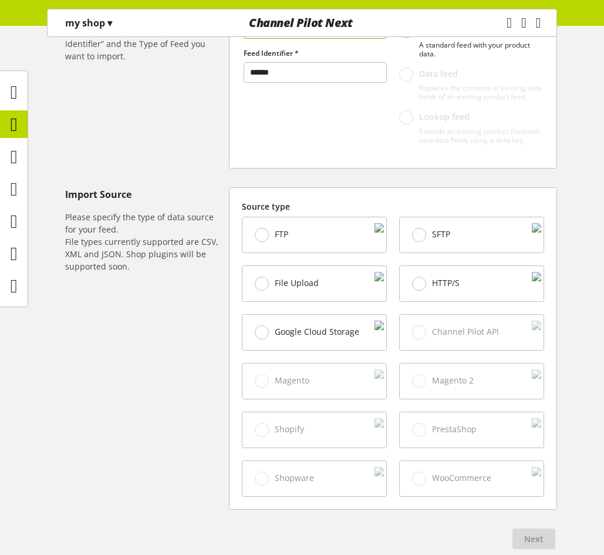
scroll to position [273, 0]
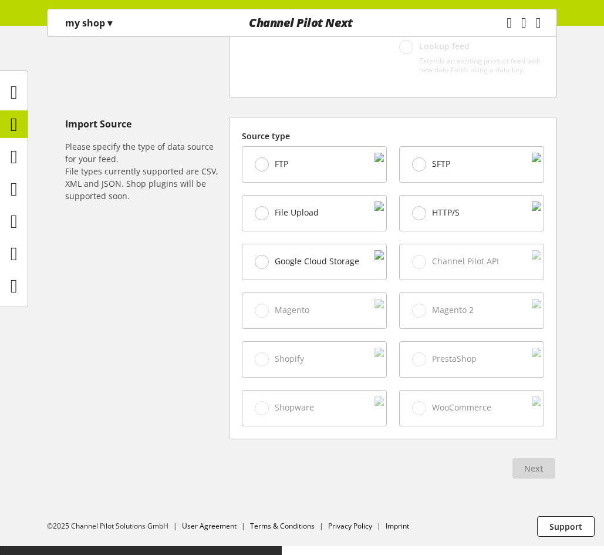
type input "**"
click at [322, 227] on div "File Upload" at bounding box center [314, 212] width 144 height 35
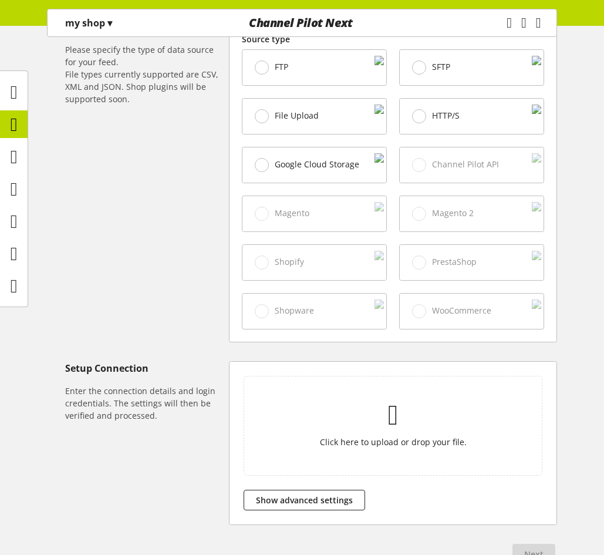
scroll to position [390, 0]
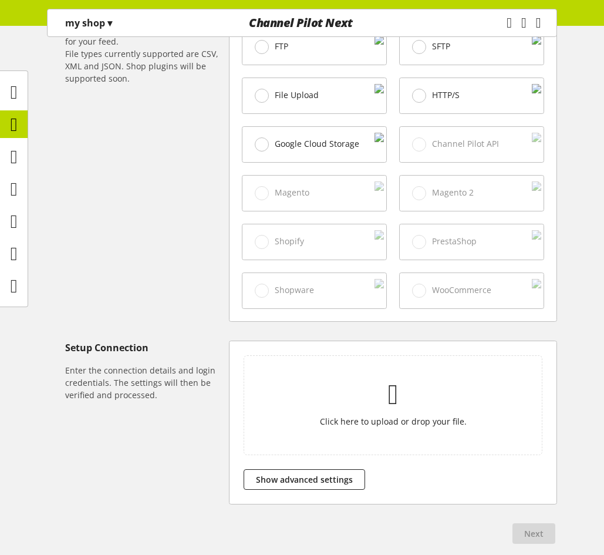
drag, startPoint x: 440, startPoint y: 521, endPoint x: 436, endPoint y: 513, distance: 8.7
click at [440, 520] on div "Title, Identifier and Type Give your feed a unique and precise name. Select a n…" at bounding box center [302, 187] width 604 height 770
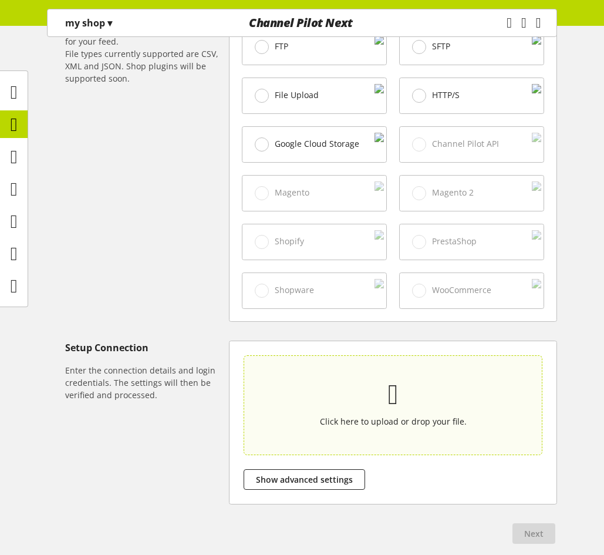
click at [431, 417] on div "Click here to upload or drop your file." at bounding box center [393, 404] width 244 height 45
click at [431, 417] on input "Click here to upload or drop your file." at bounding box center [393, 405] width 299 height 100
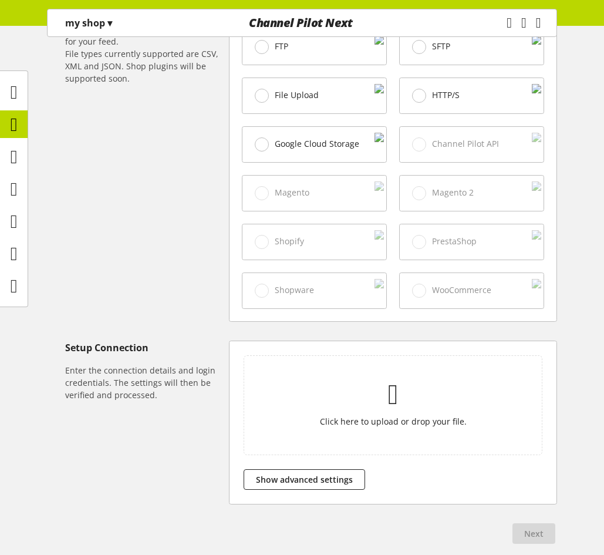
type input "**********"
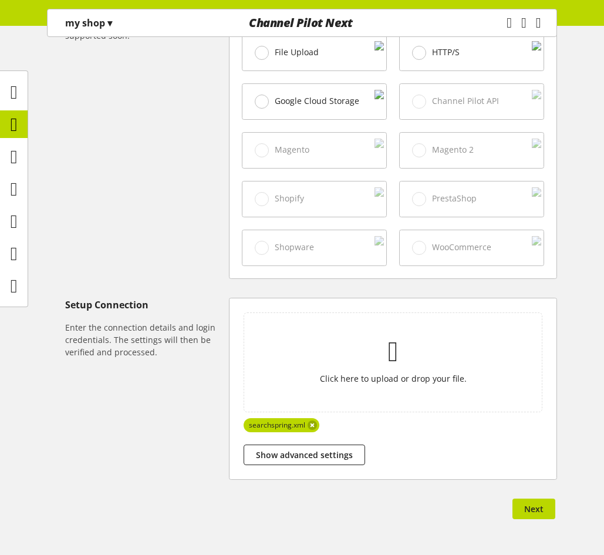
scroll to position [475, 0]
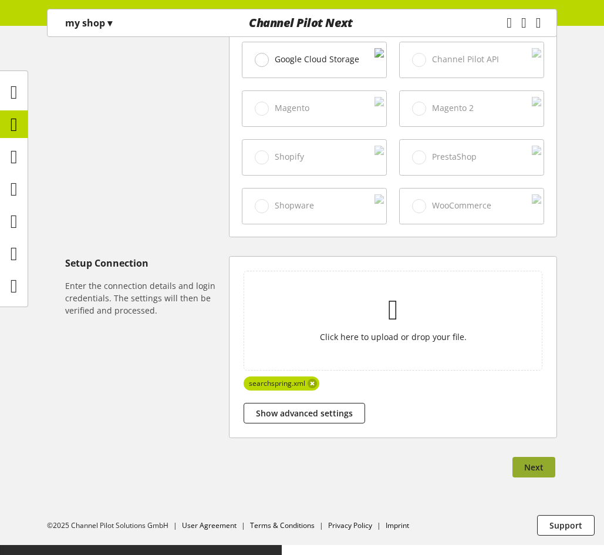
click at [535, 477] on button "Next" at bounding box center [533, 467] width 43 height 21
select select "*****"
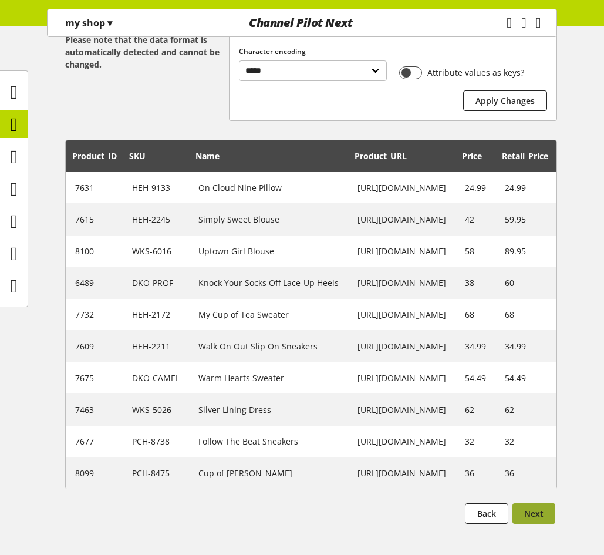
scroll to position [289, 0]
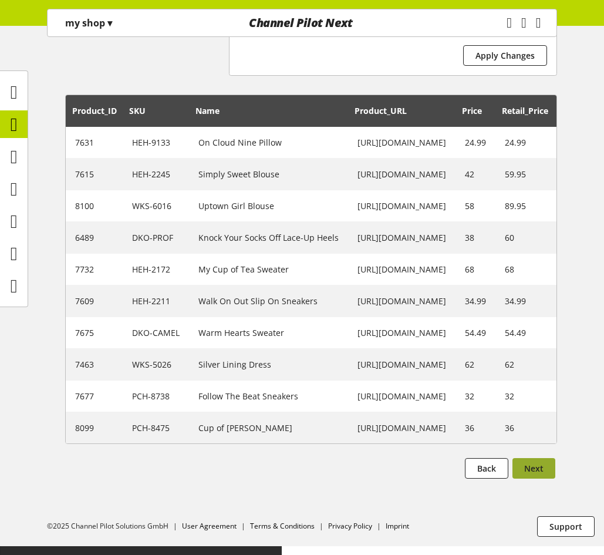
click at [541, 474] on span "Next" at bounding box center [533, 468] width 19 height 12
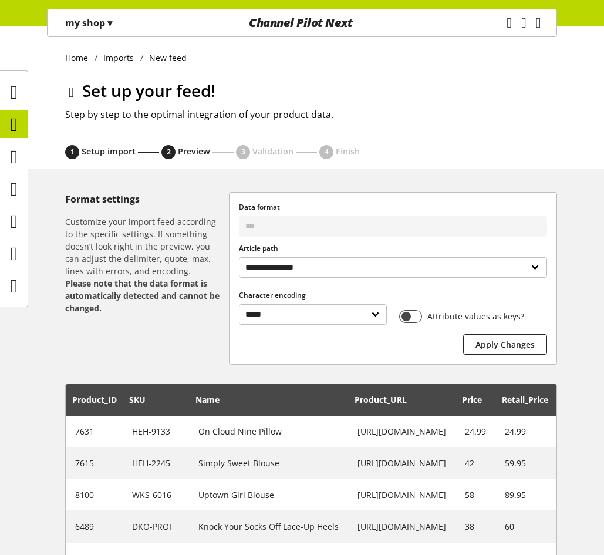
select select
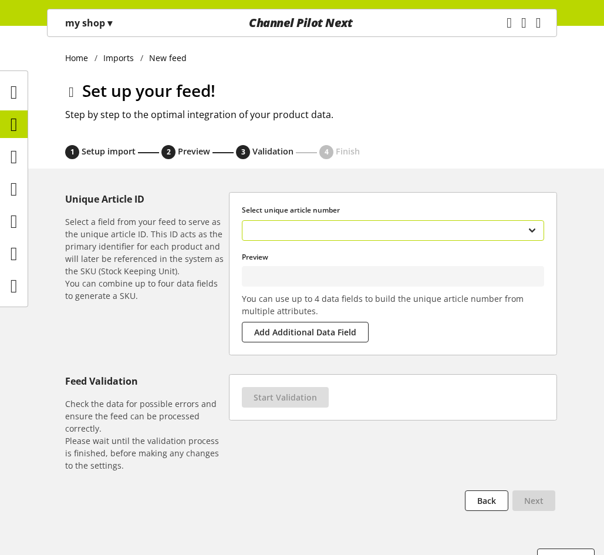
drag, startPoint x: 376, startPoint y: 227, endPoint x: 376, endPoint y: 237, distance: 10.0
click at [376, 237] on select "**********" at bounding box center [393, 230] width 302 height 21
type input "****"
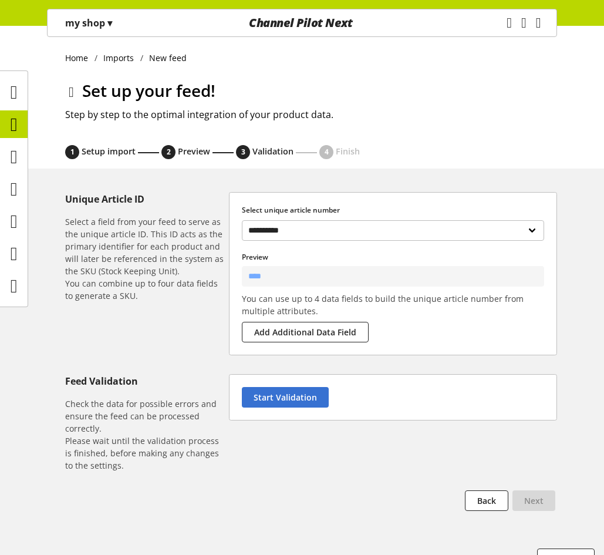
click at [279, 386] on div "Start Validation" at bounding box center [393, 396] width 327 height 45
click at [282, 389] on button "Start Validation" at bounding box center [285, 397] width 87 height 21
select select "********"
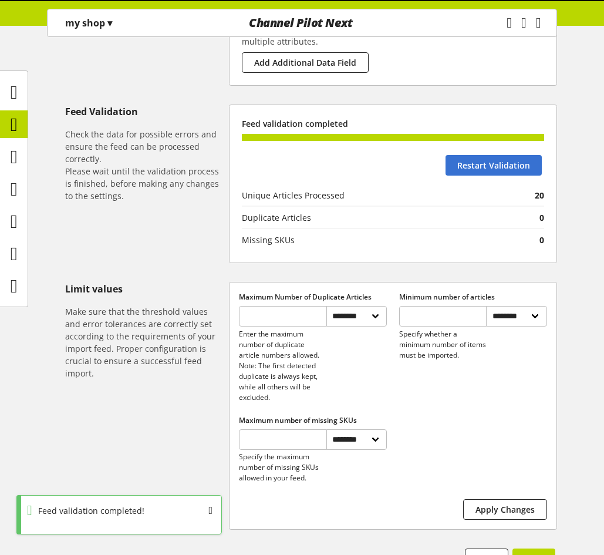
scroll to position [372, 0]
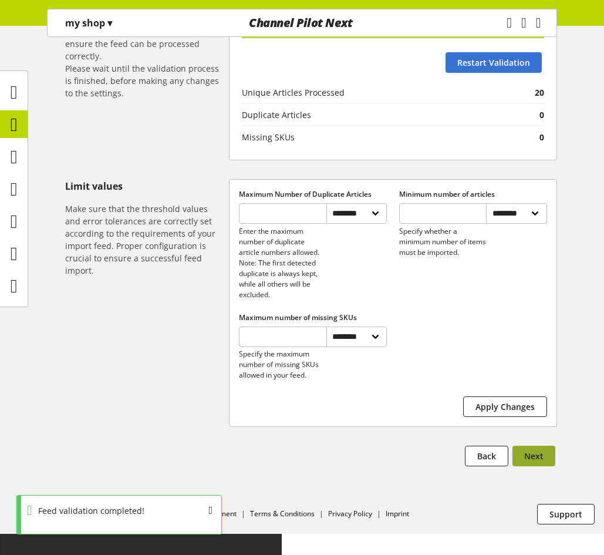
click at [522, 466] on button "Next" at bounding box center [533, 456] width 43 height 21
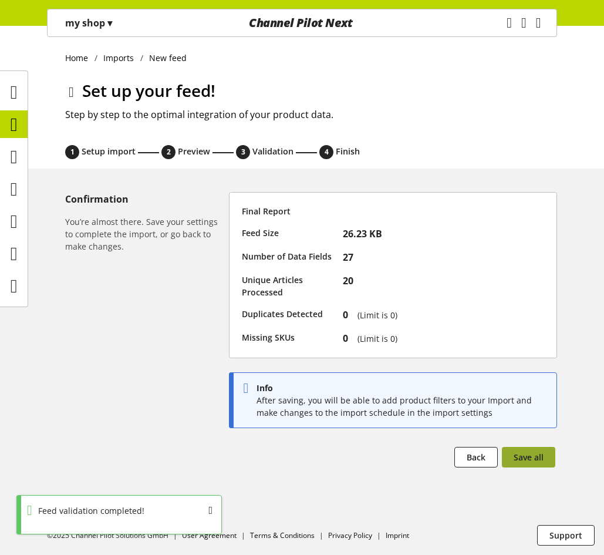
click at [544, 451] on button "Save all" at bounding box center [528, 457] width 53 height 21
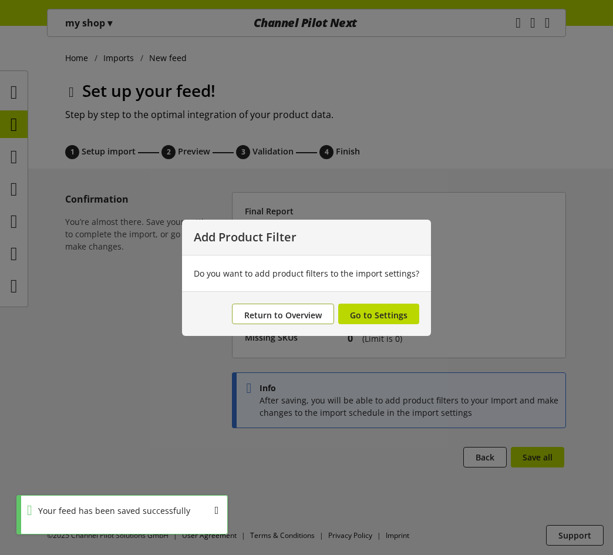
click at [282, 303] on button "Return to Overview" at bounding box center [283, 313] width 102 height 21
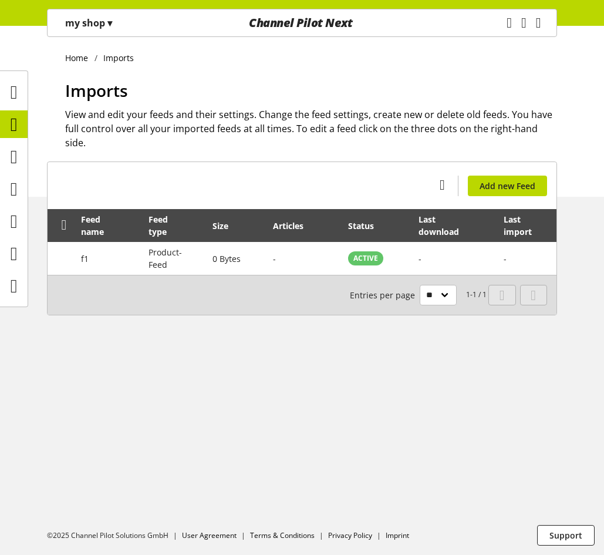
click at [96, 22] on p "my shop ▾" at bounding box center [88, 23] width 47 height 14
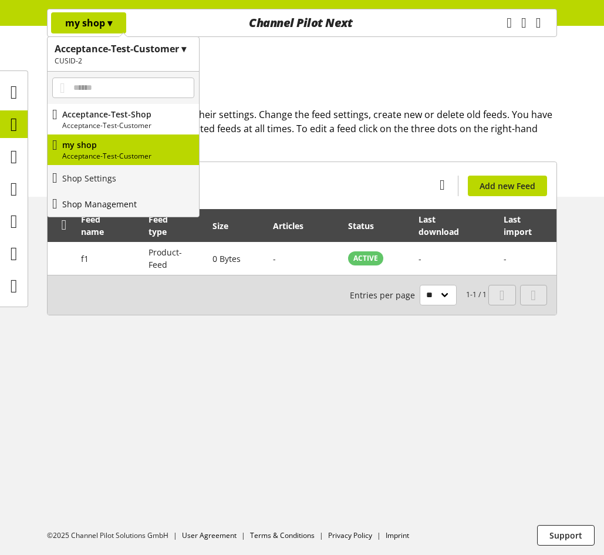
click at [110, 201] on p "Shop Management" at bounding box center [99, 204] width 75 height 12
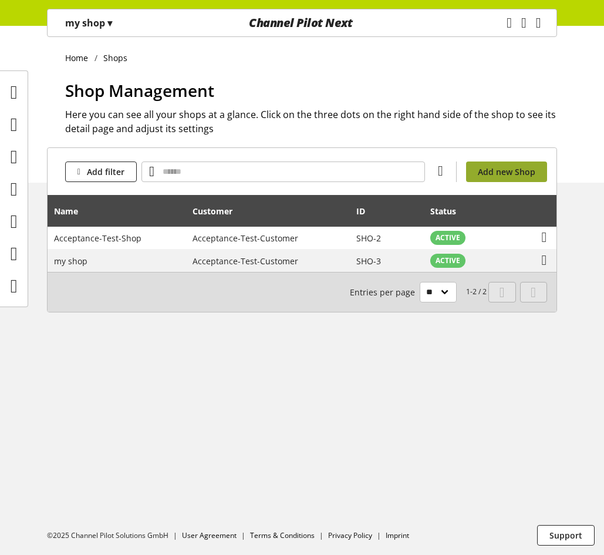
click at [522, 171] on span "Add new Shop" at bounding box center [507, 172] width 58 height 12
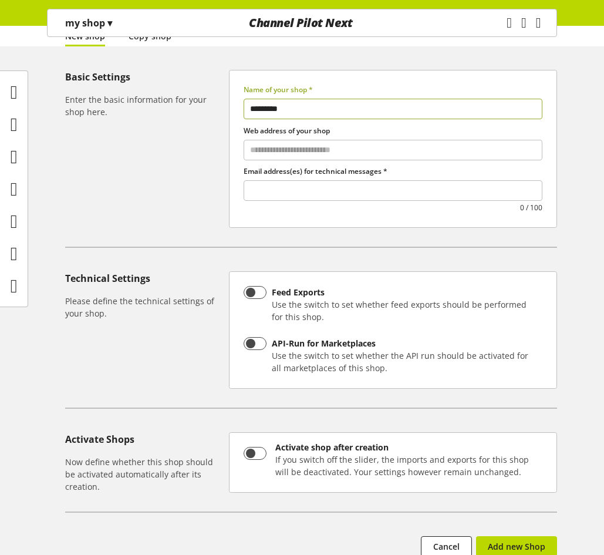
scroll to position [176, 0]
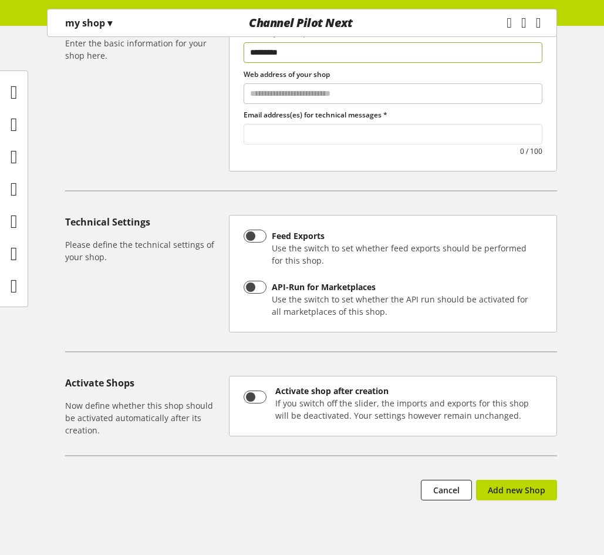
type input "*********"
click at [308, 131] on input "text" at bounding box center [393, 134] width 298 height 16
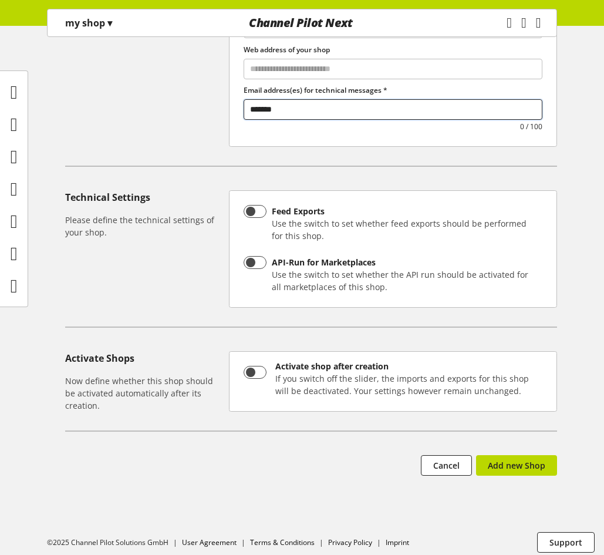
scroll to position [208, 0]
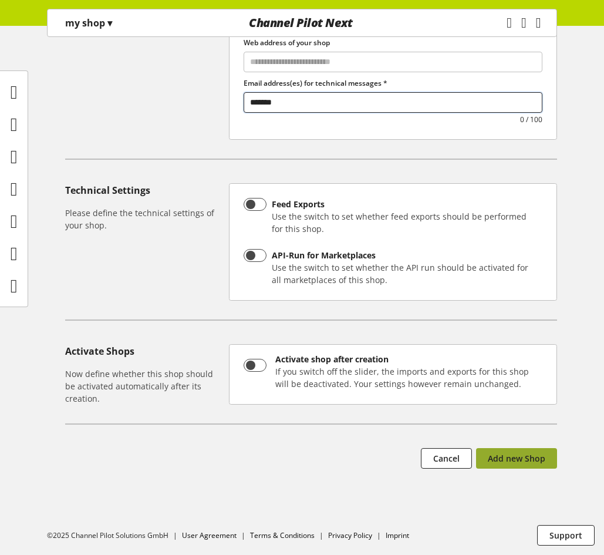
type input "*******"
click at [522, 453] on span "Add new Shop" at bounding box center [517, 458] width 58 height 12
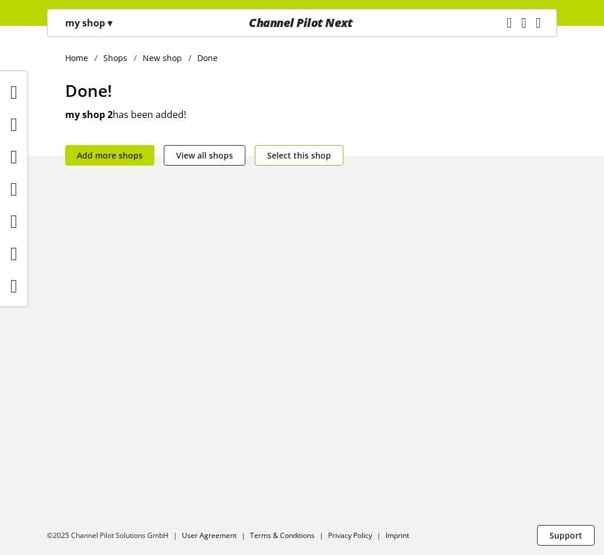
click at [320, 150] on span "Select this shop" at bounding box center [299, 155] width 64 height 12
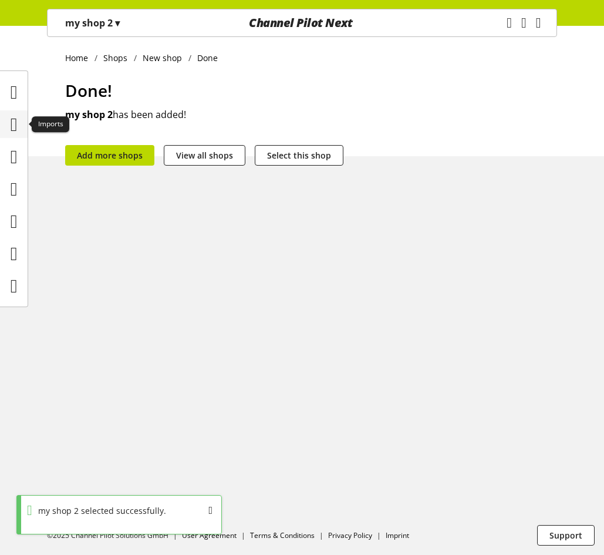
click at [15, 126] on icon at bounding box center [14, 124] width 7 height 23
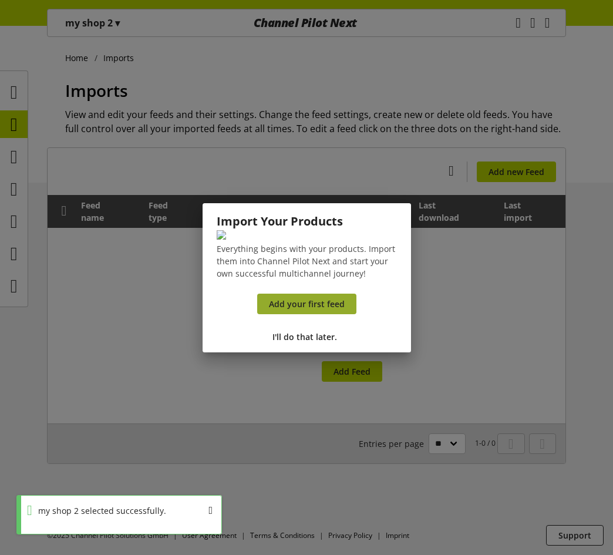
click at [334, 310] on span "Add your first feed" at bounding box center [307, 304] width 76 height 12
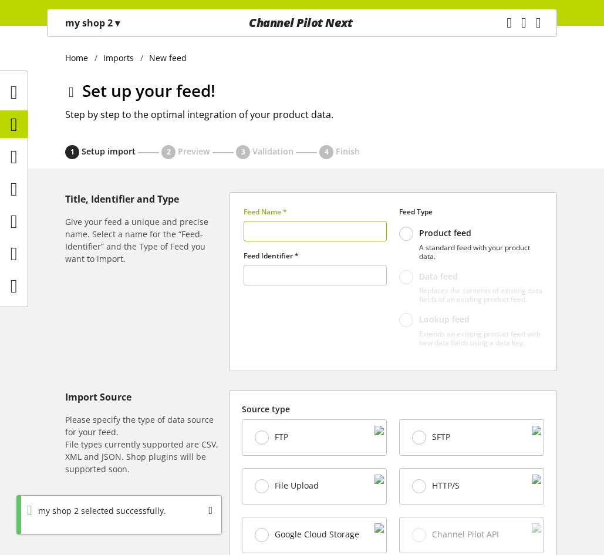
type input "******"
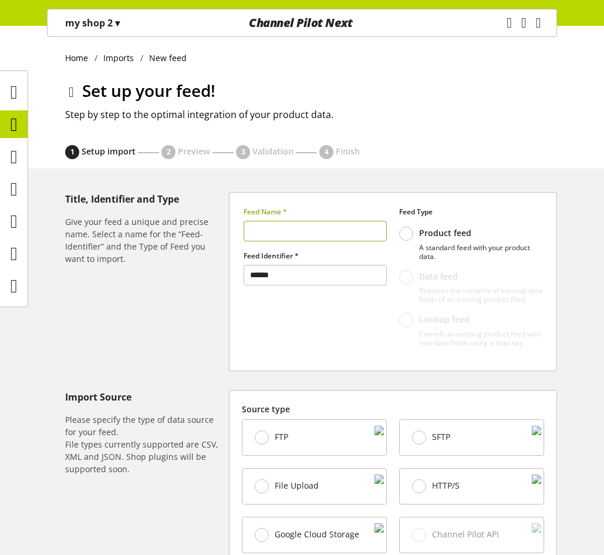
click at [317, 234] on input "text" at bounding box center [315, 231] width 143 height 21
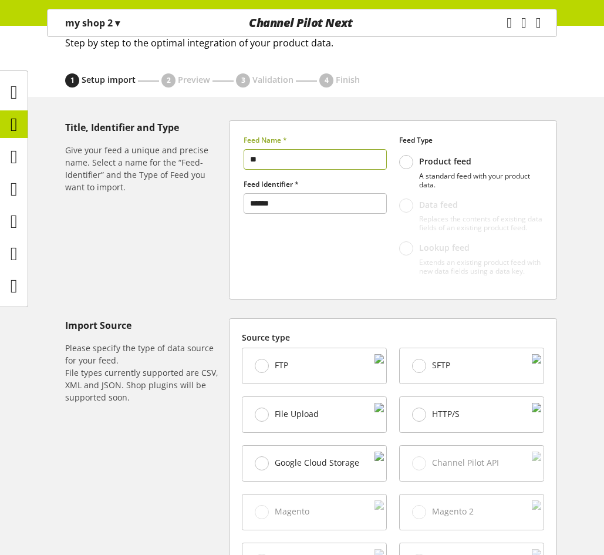
scroll to position [176, 0]
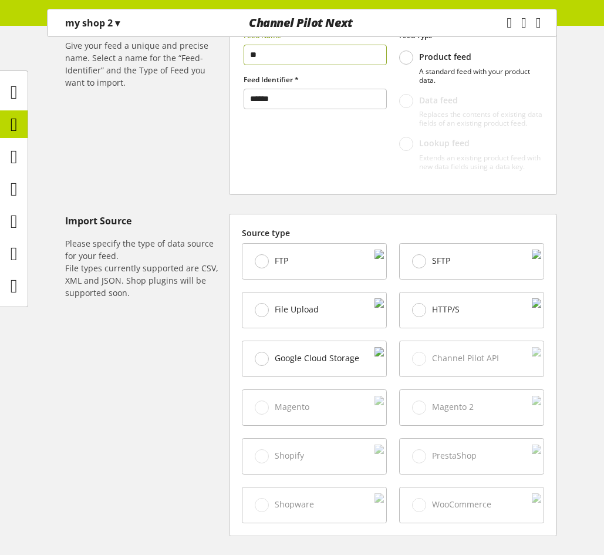
type input "**"
click at [320, 314] on div "File Upload" at bounding box center [314, 309] width 144 height 35
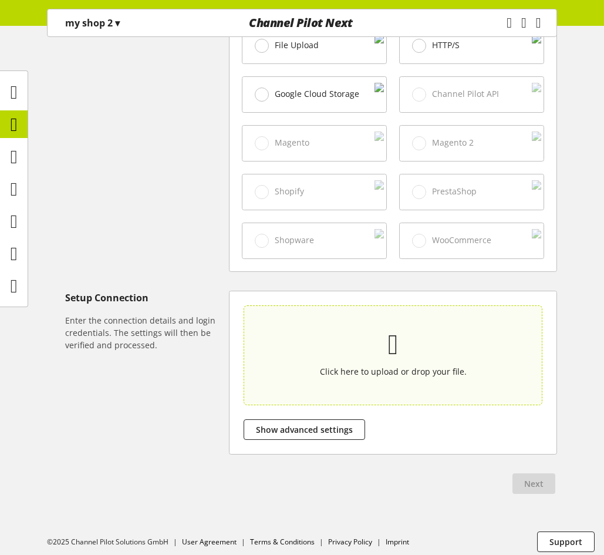
scroll to position [457, 0]
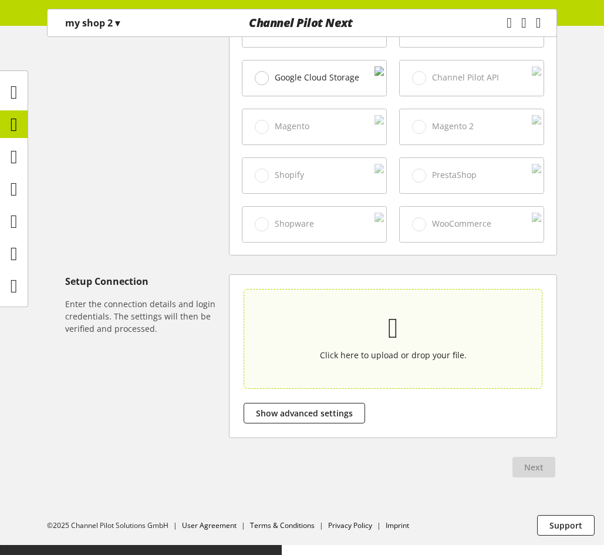
click at [388, 361] on p "Click here to upload or drop your file." at bounding box center [393, 355] width 244 height 12
click at [388, 365] on input "Click here to upload or drop your file." at bounding box center [393, 339] width 299 height 100
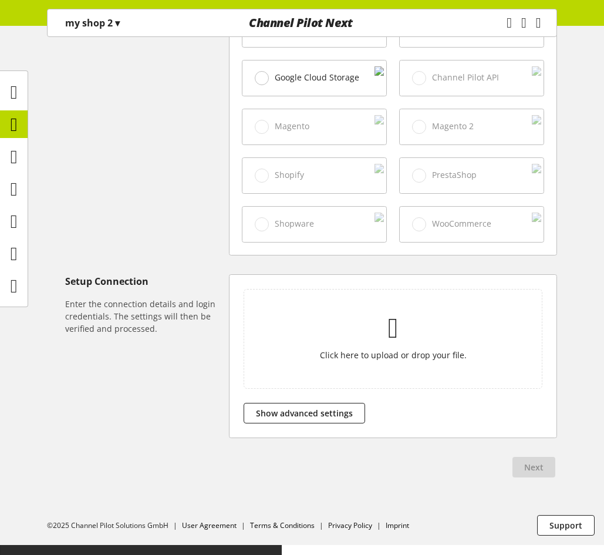
type input "**********"
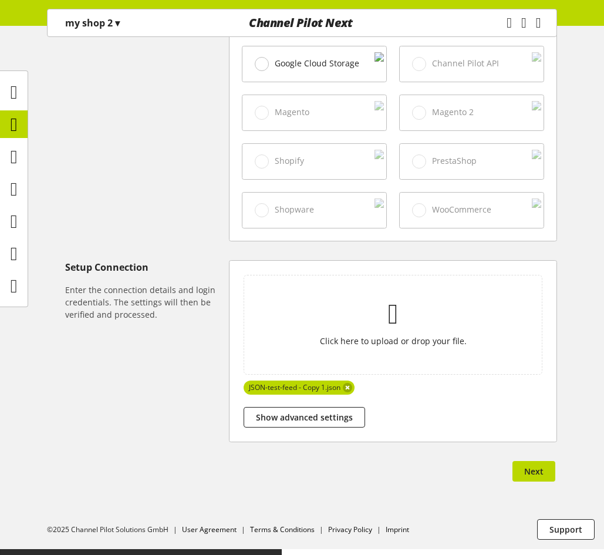
scroll to position [475, 0]
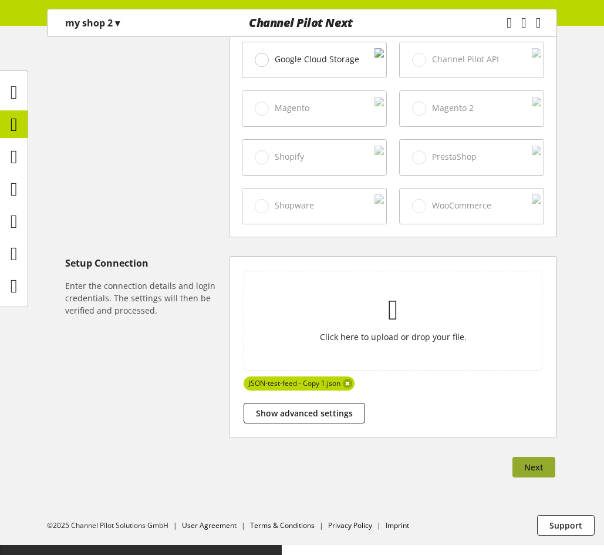
click at [540, 473] on span "Next" at bounding box center [533, 467] width 19 height 12
select select "*****"
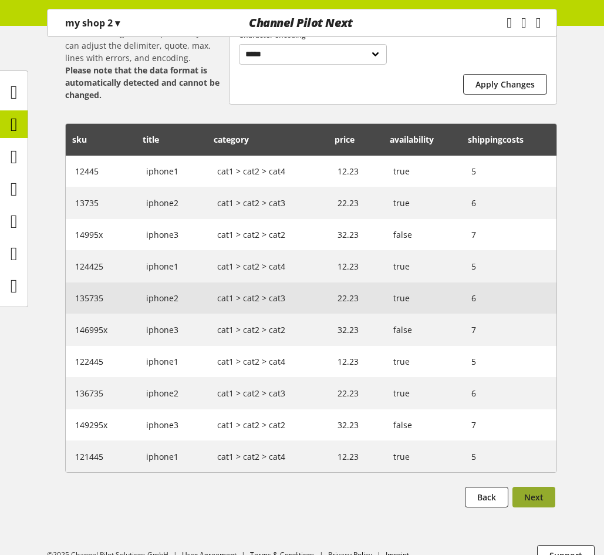
scroll to position [235, 0]
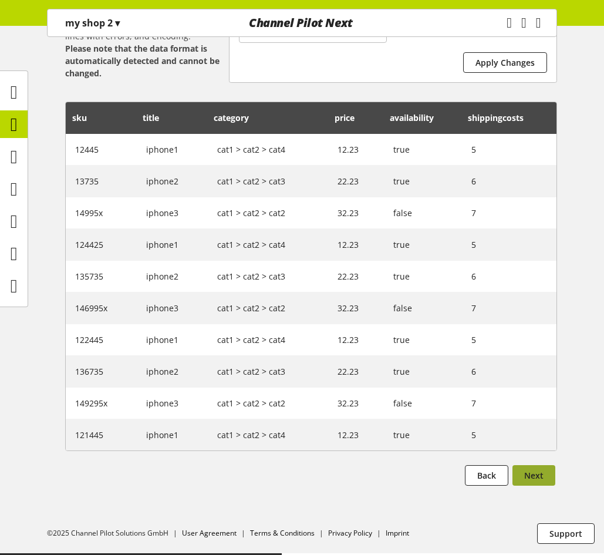
click at [546, 485] on button "Next" at bounding box center [533, 475] width 43 height 21
select select
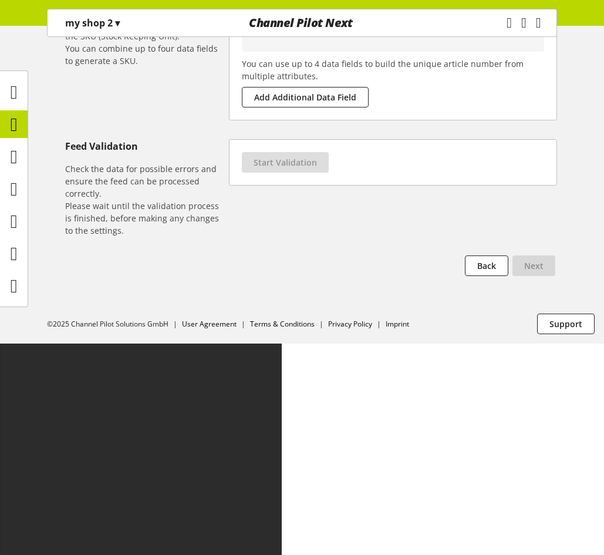
scroll to position [0, 0]
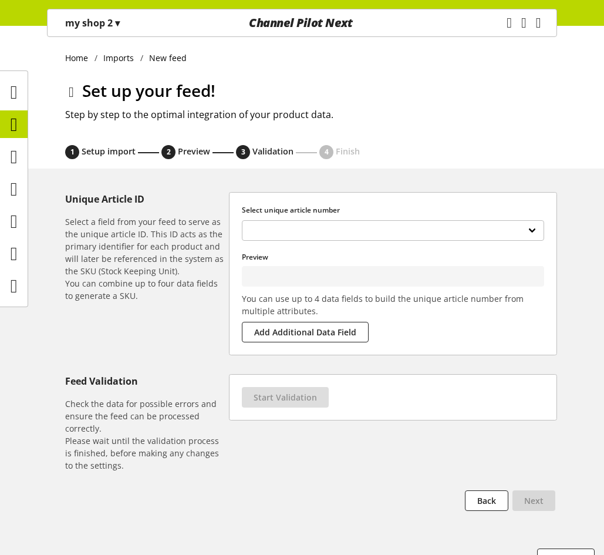
click at [332, 211] on h3 "Select unique article number" at bounding box center [393, 210] width 302 height 11
click at [333, 224] on select "**********" at bounding box center [393, 230] width 302 height 21
type input "*****"
click at [287, 404] on button "Start Validation" at bounding box center [285, 397] width 87 height 21
select select "********"
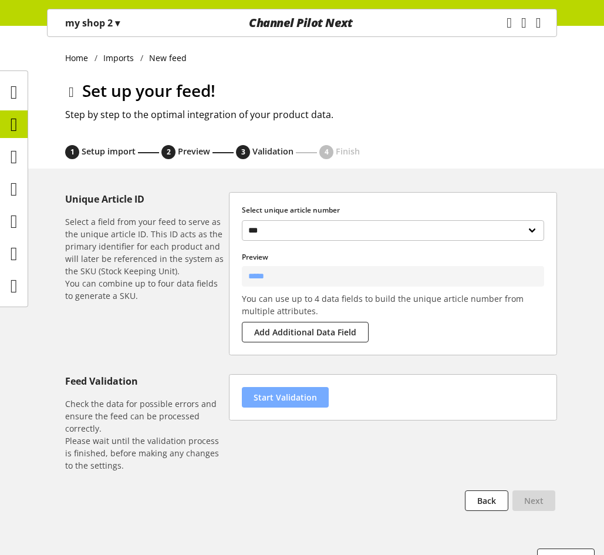
select select "********"
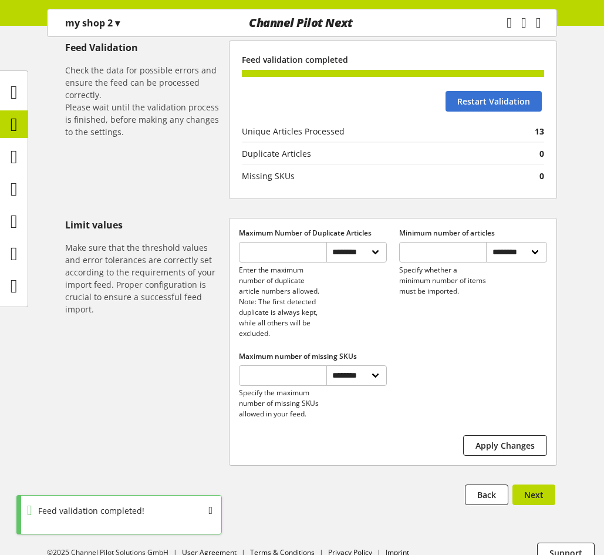
scroll to position [372, 0]
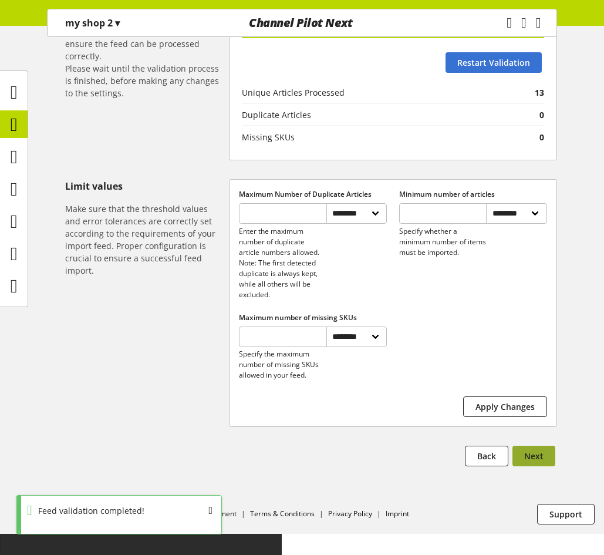
click at [541, 462] on span "Next" at bounding box center [533, 456] width 19 height 12
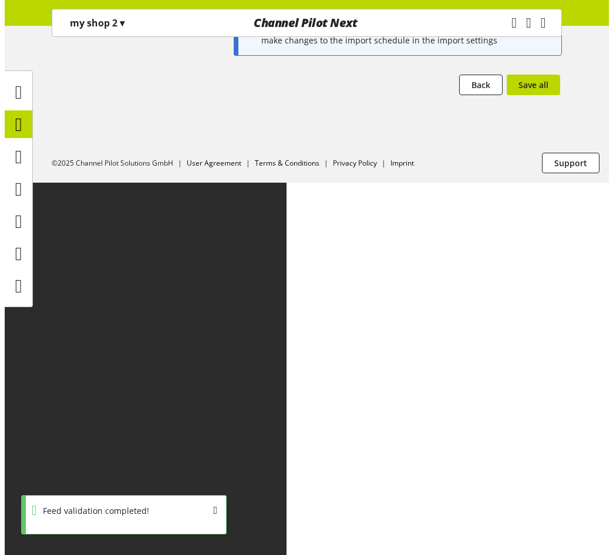
scroll to position [0, 0]
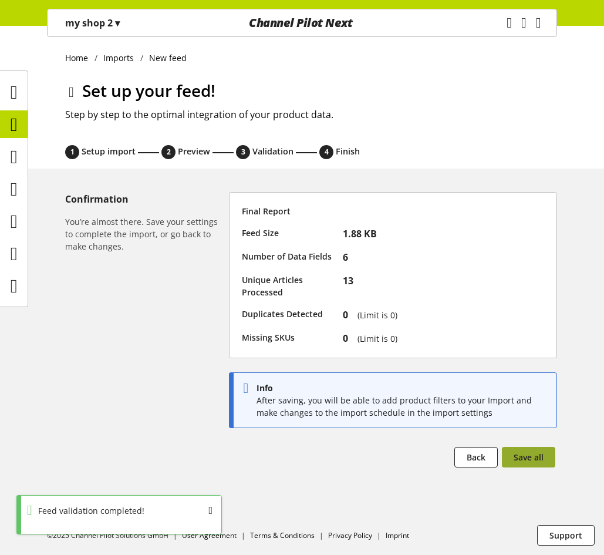
click at [541, 455] on span "Save all" at bounding box center [529, 457] width 30 height 12
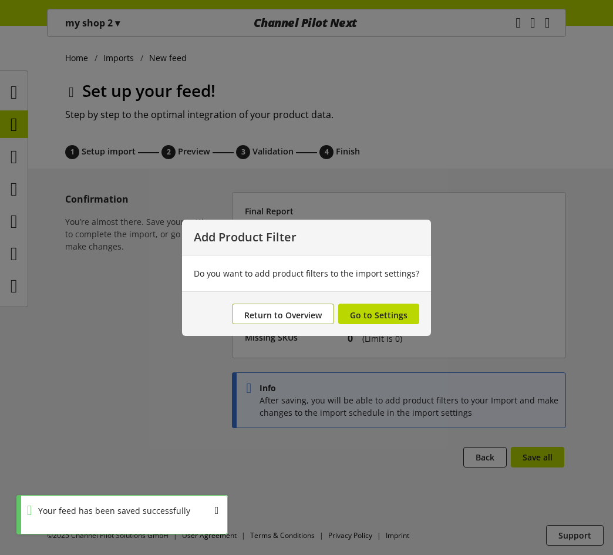
drag, startPoint x: 306, startPoint y: 313, endPoint x: 34, endPoint y: 214, distance: 290.1
click at [306, 313] on span "Return to Overview" at bounding box center [282, 314] width 77 height 11
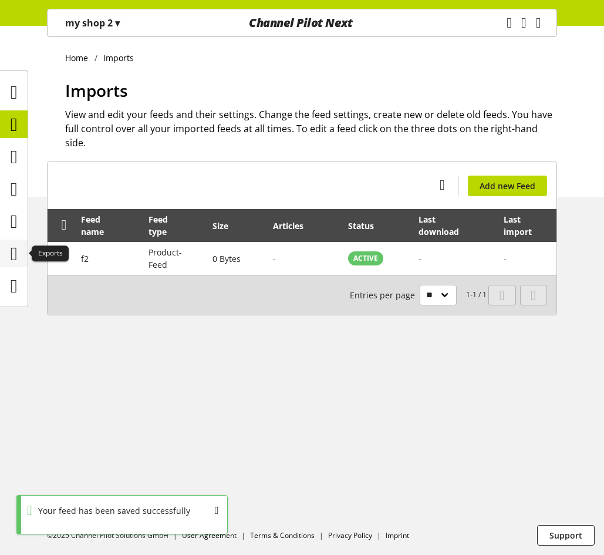
click at [17, 245] on icon at bounding box center [14, 253] width 7 height 23
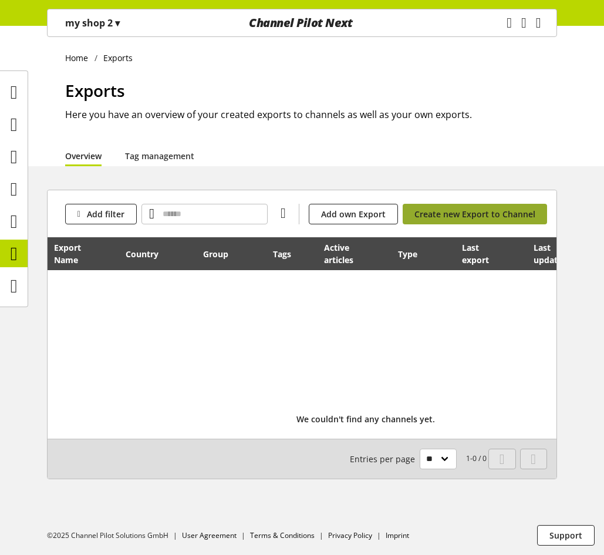
click at [474, 211] on span "Create new Export to Channel" at bounding box center [474, 214] width 121 height 12
select select "**"
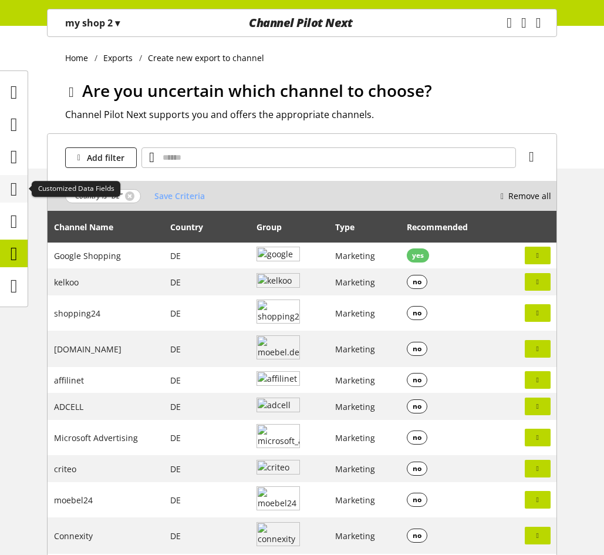
click at [15, 180] on icon at bounding box center [14, 188] width 7 height 23
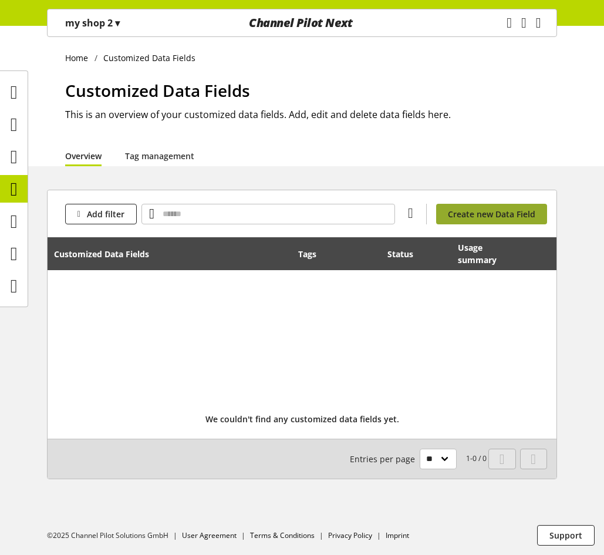
click at [481, 217] on span "Create new Data Field" at bounding box center [491, 214] width 87 height 12
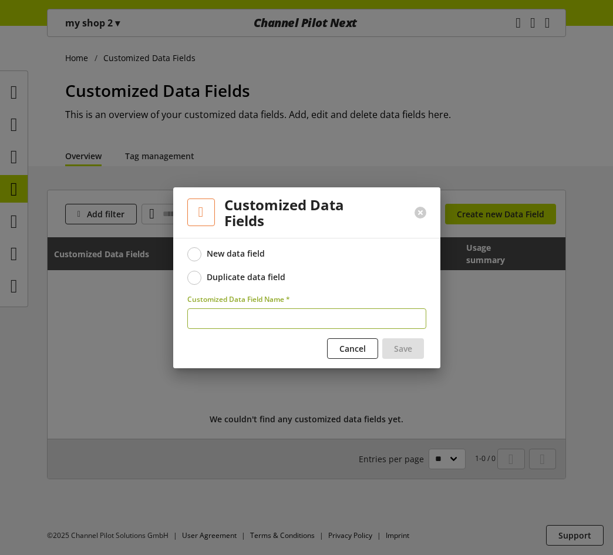
click at [242, 316] on input "text" at bounding box center [306, 318] width 239 height 21
type input "**"
click at [422, 346] on button "Save" at bounding box center [403, 348] width 42 height 21
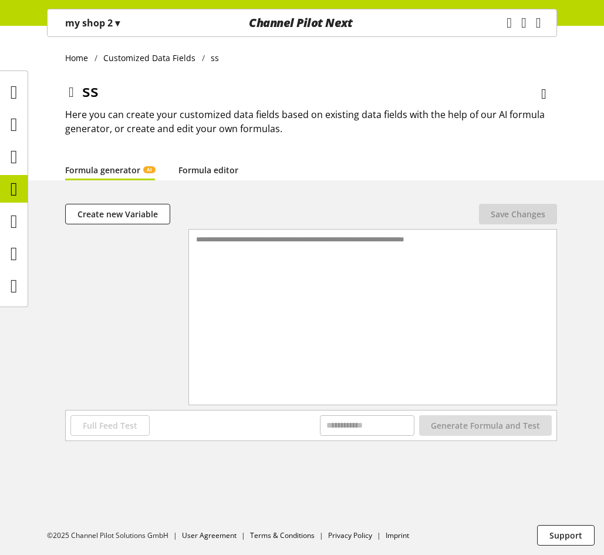
click at [205, 169] on link "Formula editor" at bounding box center [208, 170] width 60 height 12
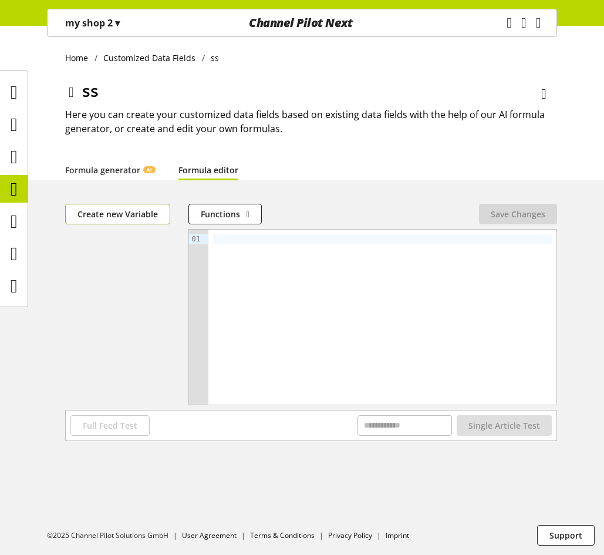
click at [141, 220] on span "Create new Variable" at bounding box center [117, 214] width 80 height 12
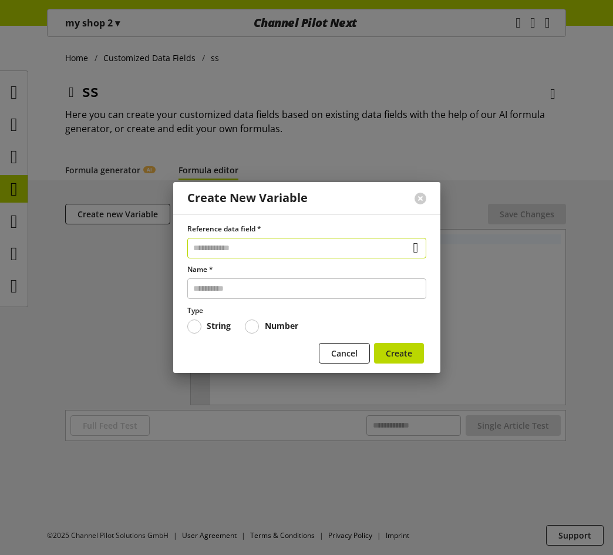
click at [235, 243] on input "text" at bounding box center [306, 248] width 239 height 21
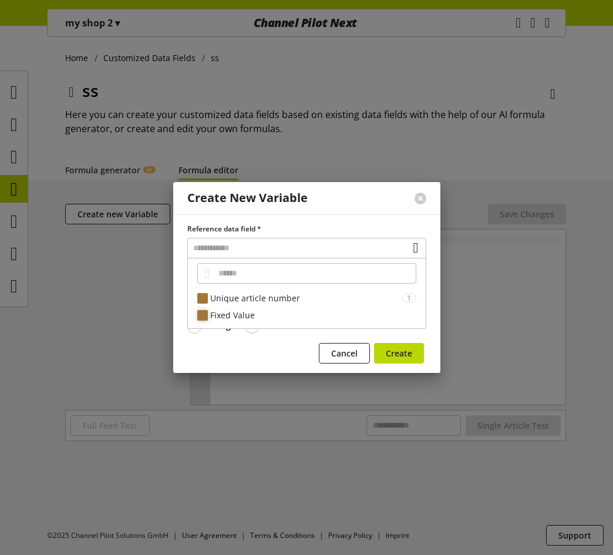
click at [272, 316] on div "Fixed Value" at bounding box center [313, 315] width 206 height 12
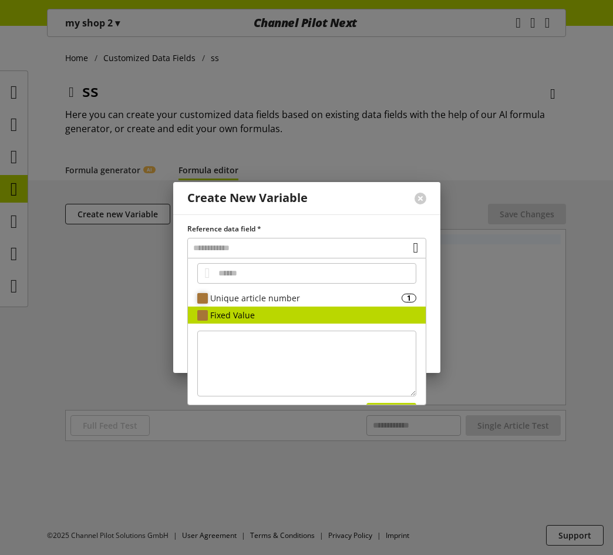
click at [335, 300] on div "Unique article number" at bounding box center [305, 298] width 191 height 12
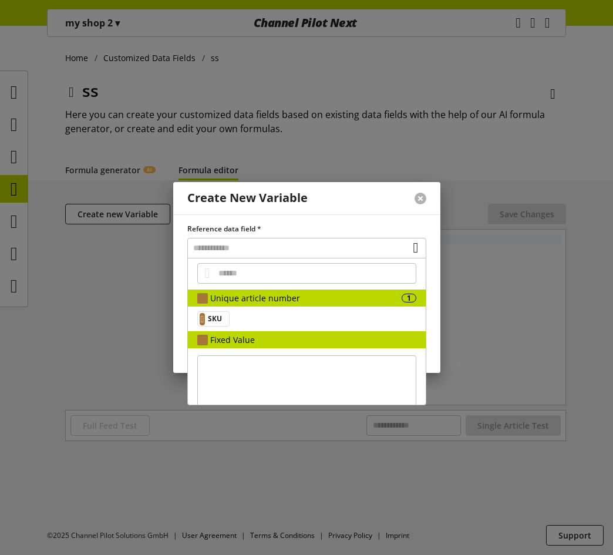
click at [419, 196] on button at bounding box center [420, 199] width 12 height 12
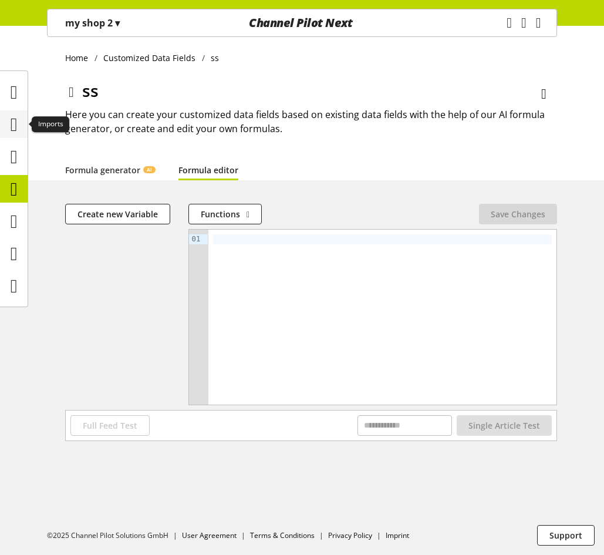
click at [18, 124] on icon at bounding box center [14, 124] width 7 height 23
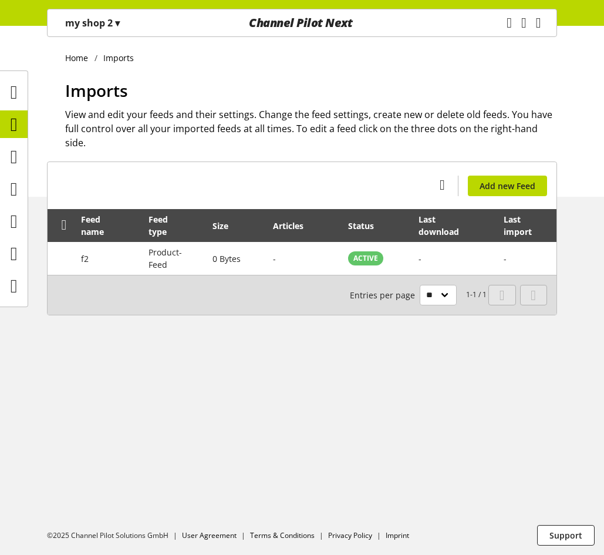
click at [123, 22] on div "my shop 2 ▾" at bounding box center [92, 22] width 83 height 21
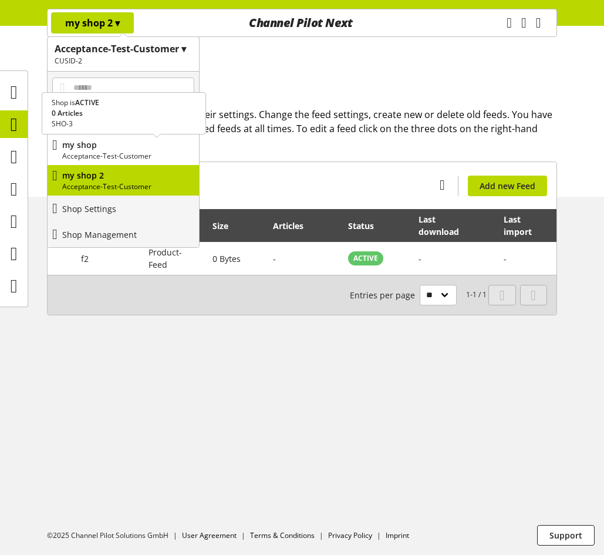
click at [120, 145] on p "my shop" at bounding box center [128, 145] width 132 height 12
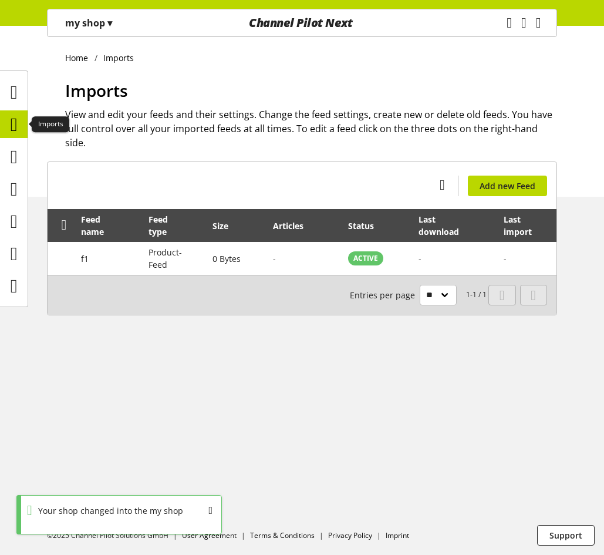
click at [14, 117] on icon at bounding box center [14, 124] width 7 height 23
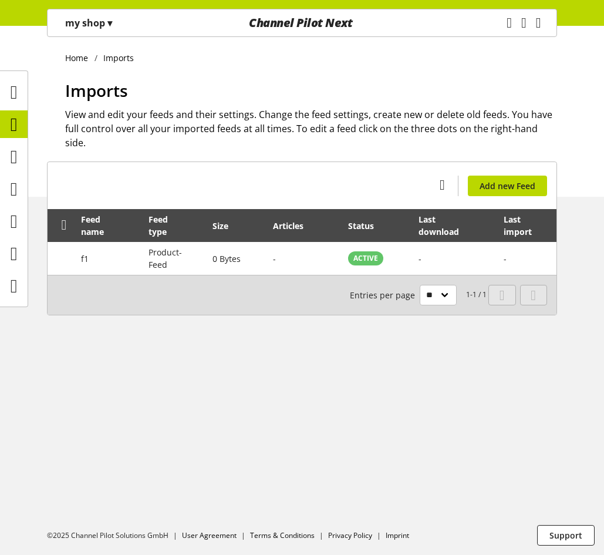
scroll to position [38, 0]
